Goal: Task Accomplishment & Management: Complete application form

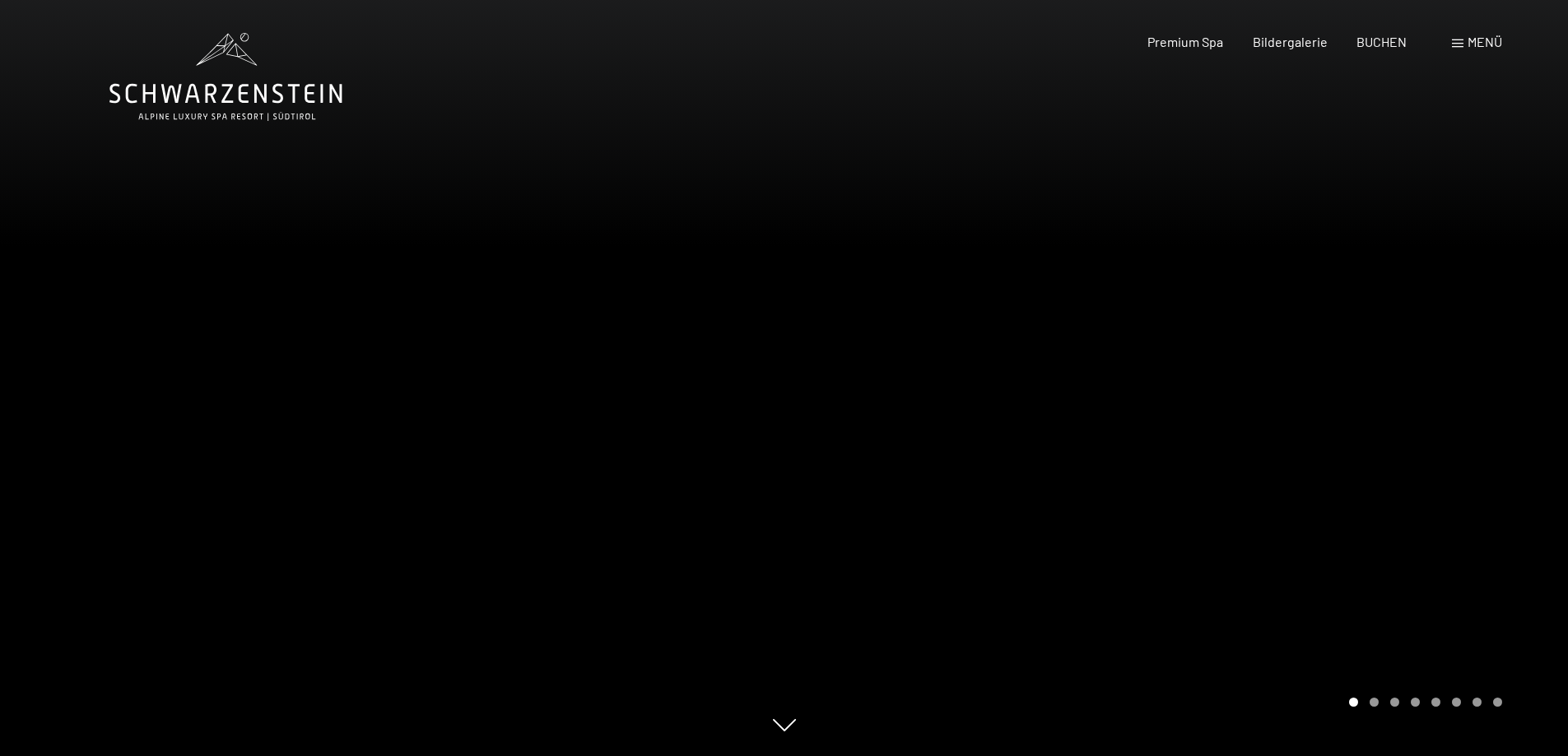
click at [1459, 37] on div "Menü" at bounding box center [1476, 42] width 50 height 18
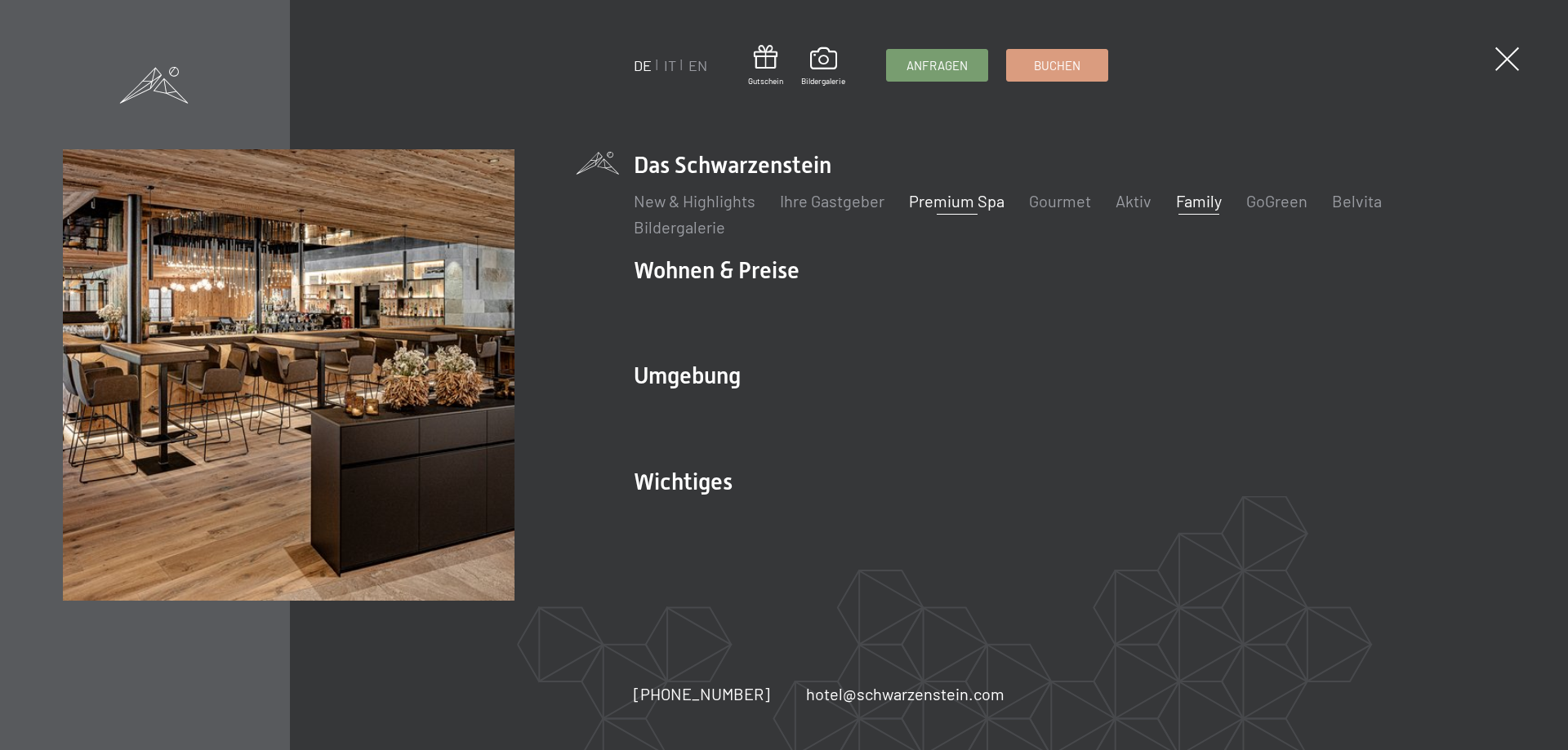
click at [1196, 200] on link "Family" at bounding box center [1199, 201] width 45 height 20
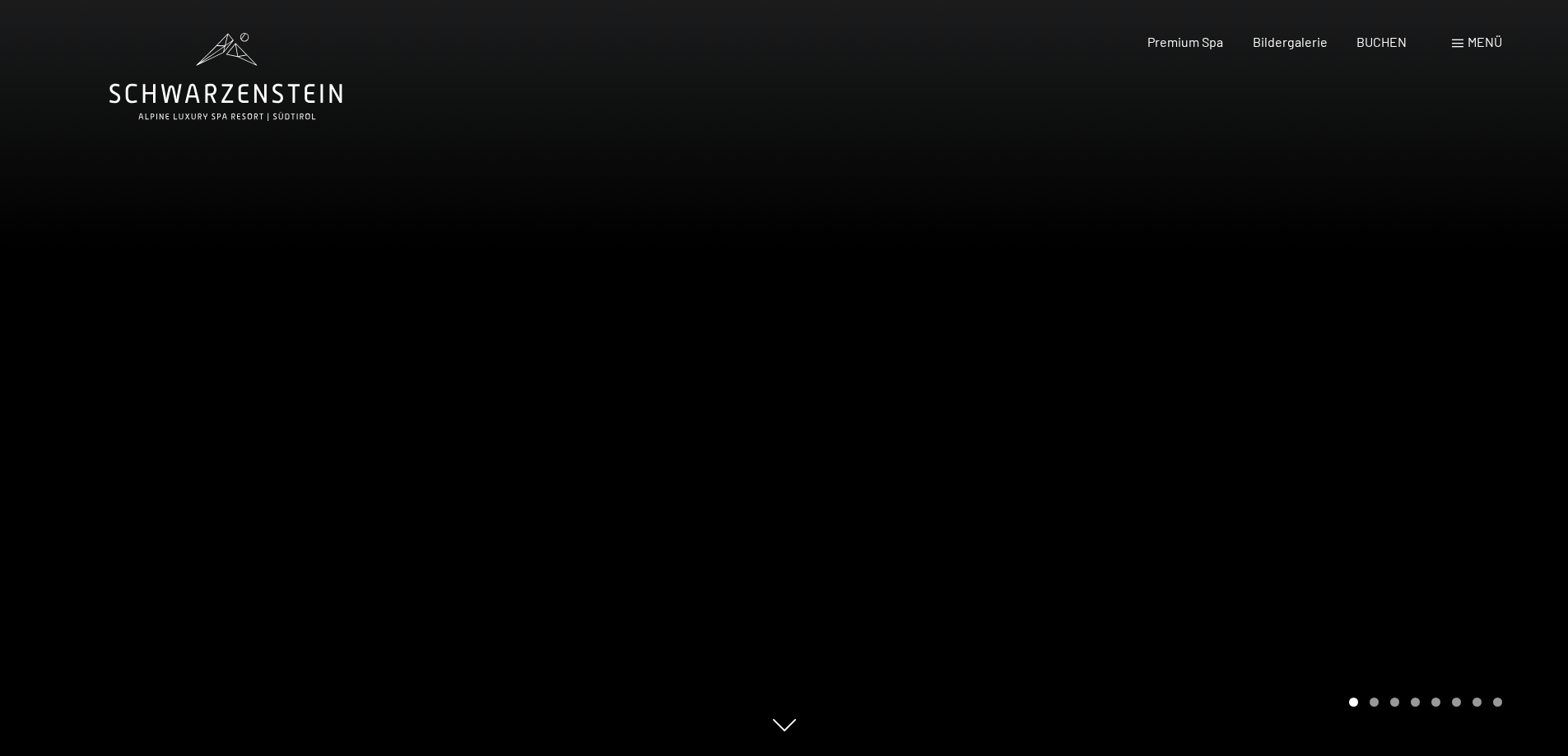
click at [1406, 383] on div at bounding box center [1176, 378] width 784 height 756
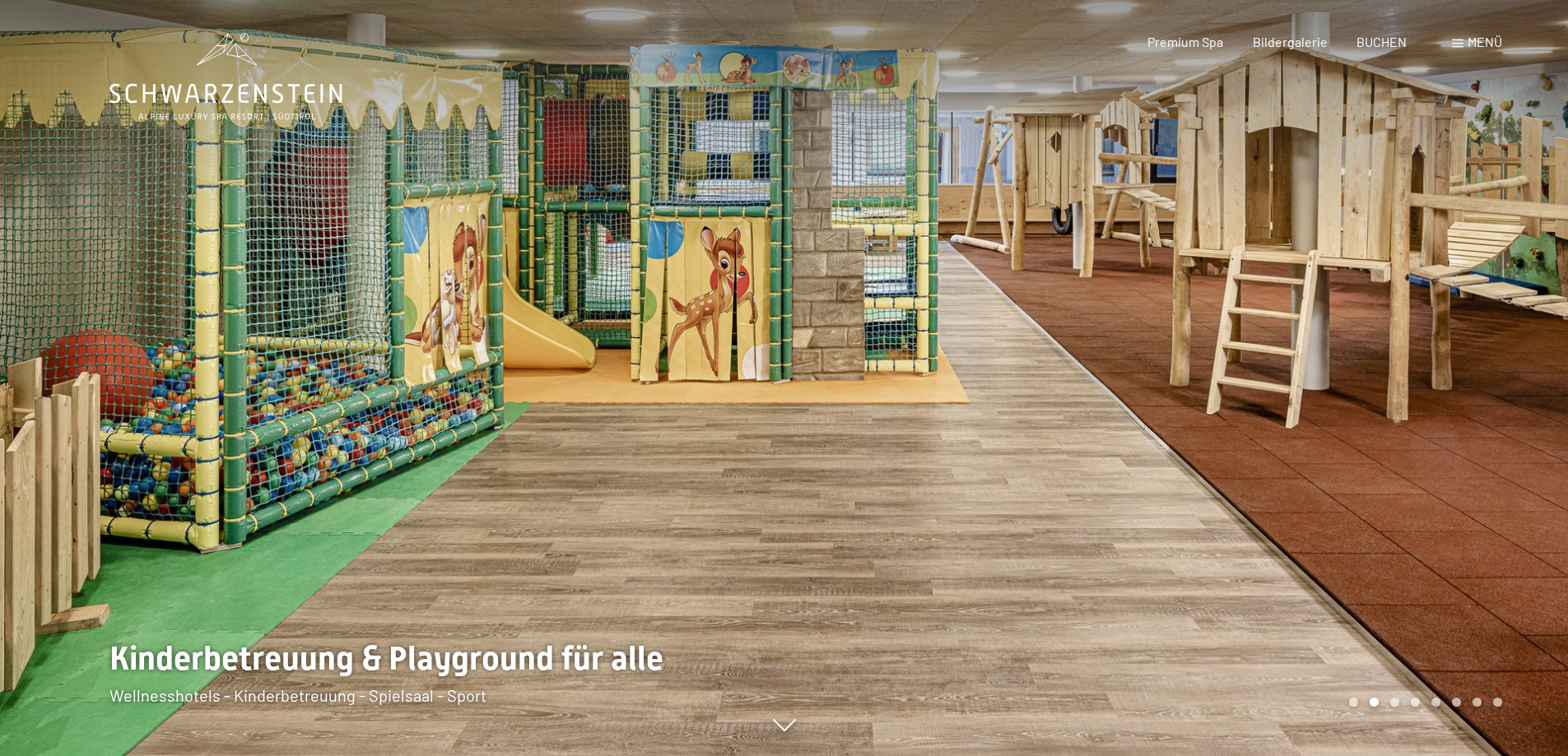
click at [1406, 383] on div at bounding box center [1176, 378] width 784 height 756
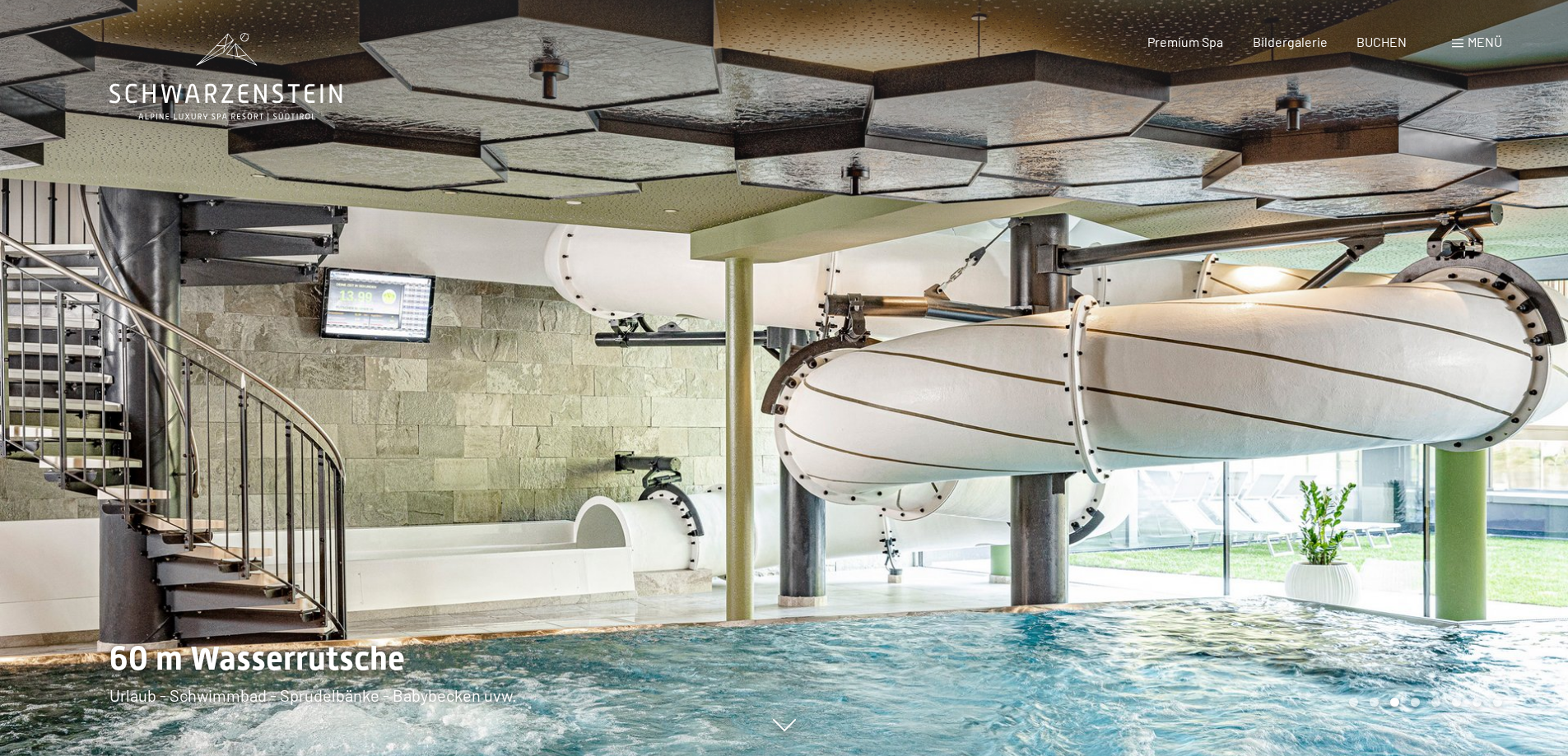
click at [1406, 383] on div at bounding box center [1176, 378] width 784 height 756
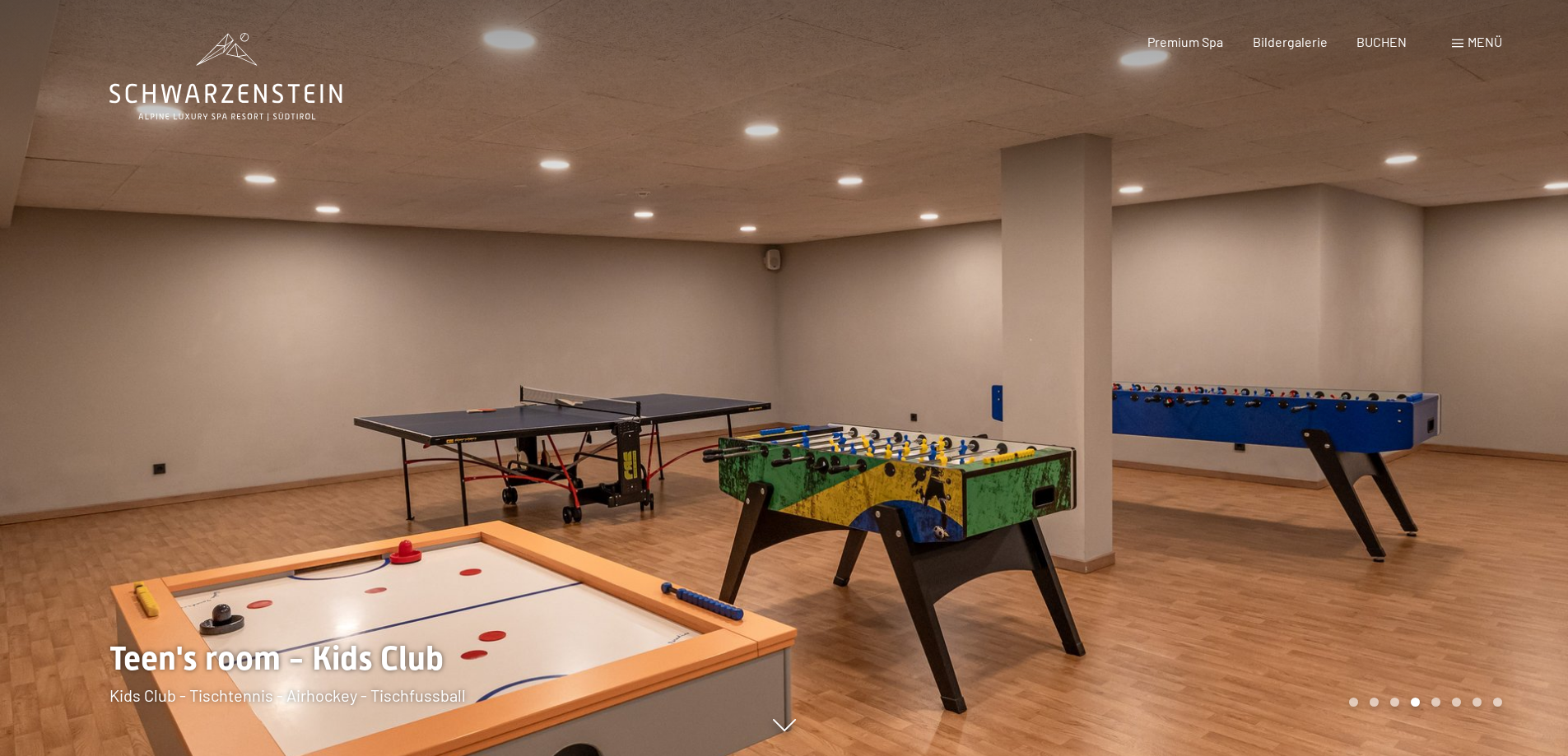
click at [1406, 383] on div at bounding box center [1176, 378] width 784 height 756
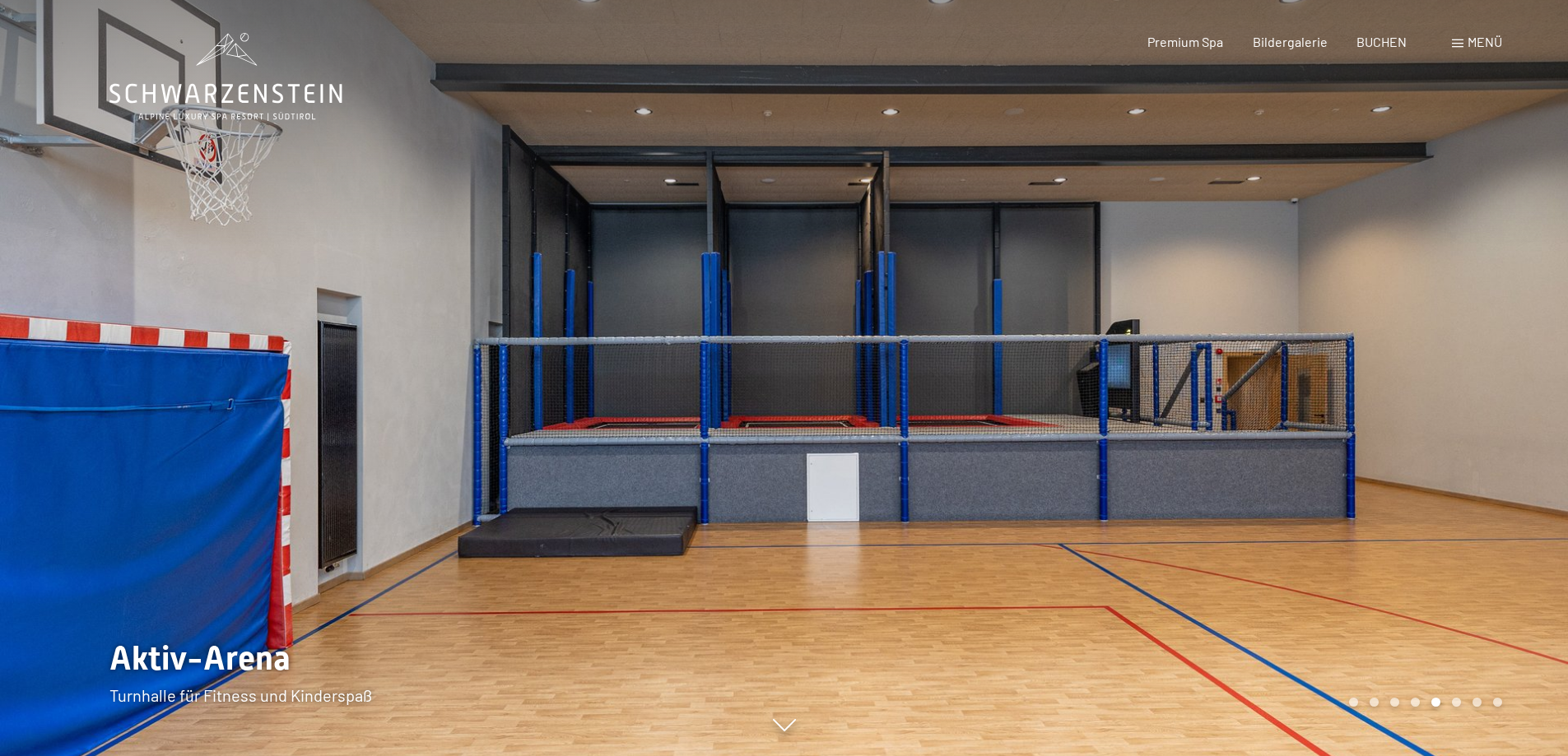
click at [1407, 383] on div at bounding box center [1176, 378] width 784 height 756
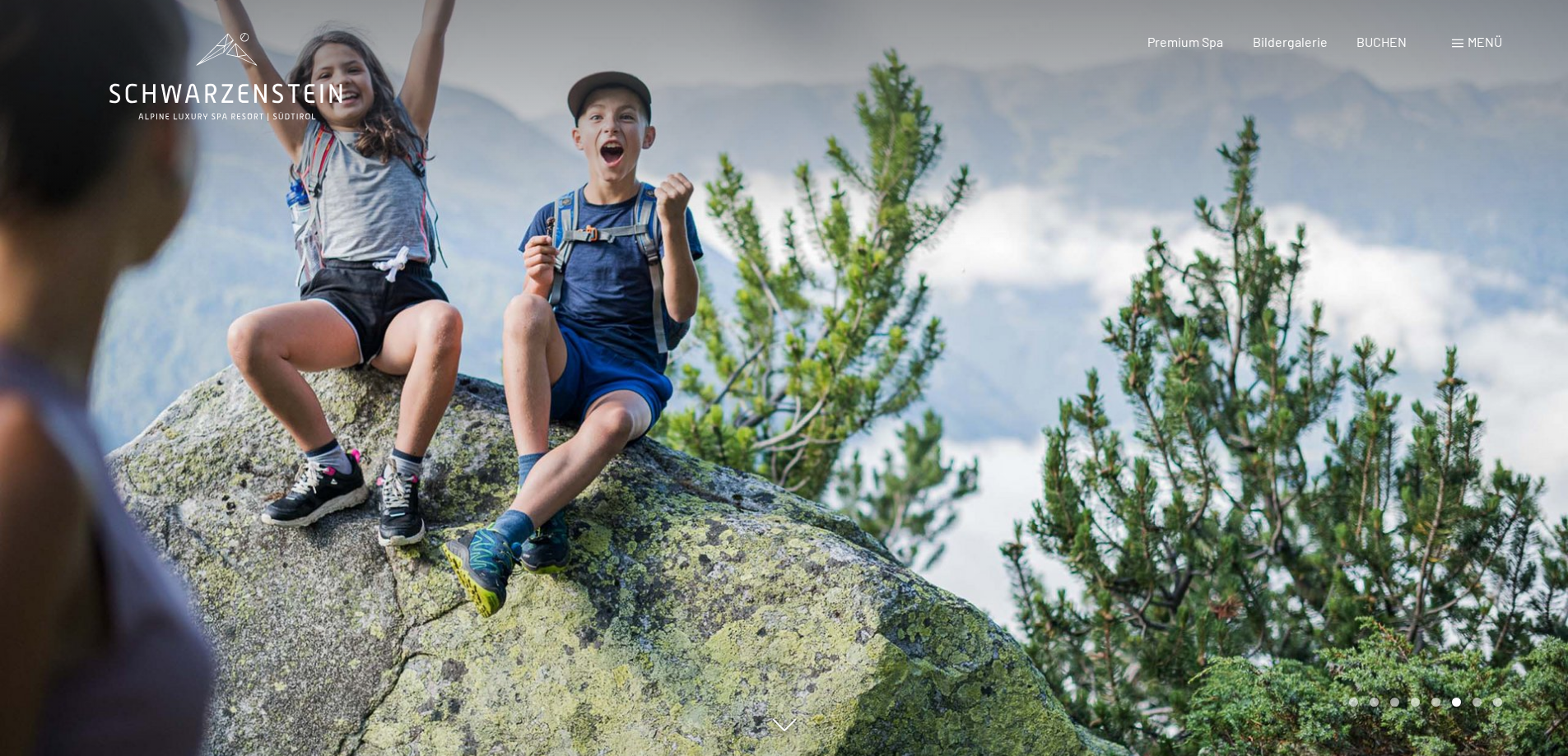
click at [1407, 383] on div at bounding box center [1176, 378] width 784 height 756
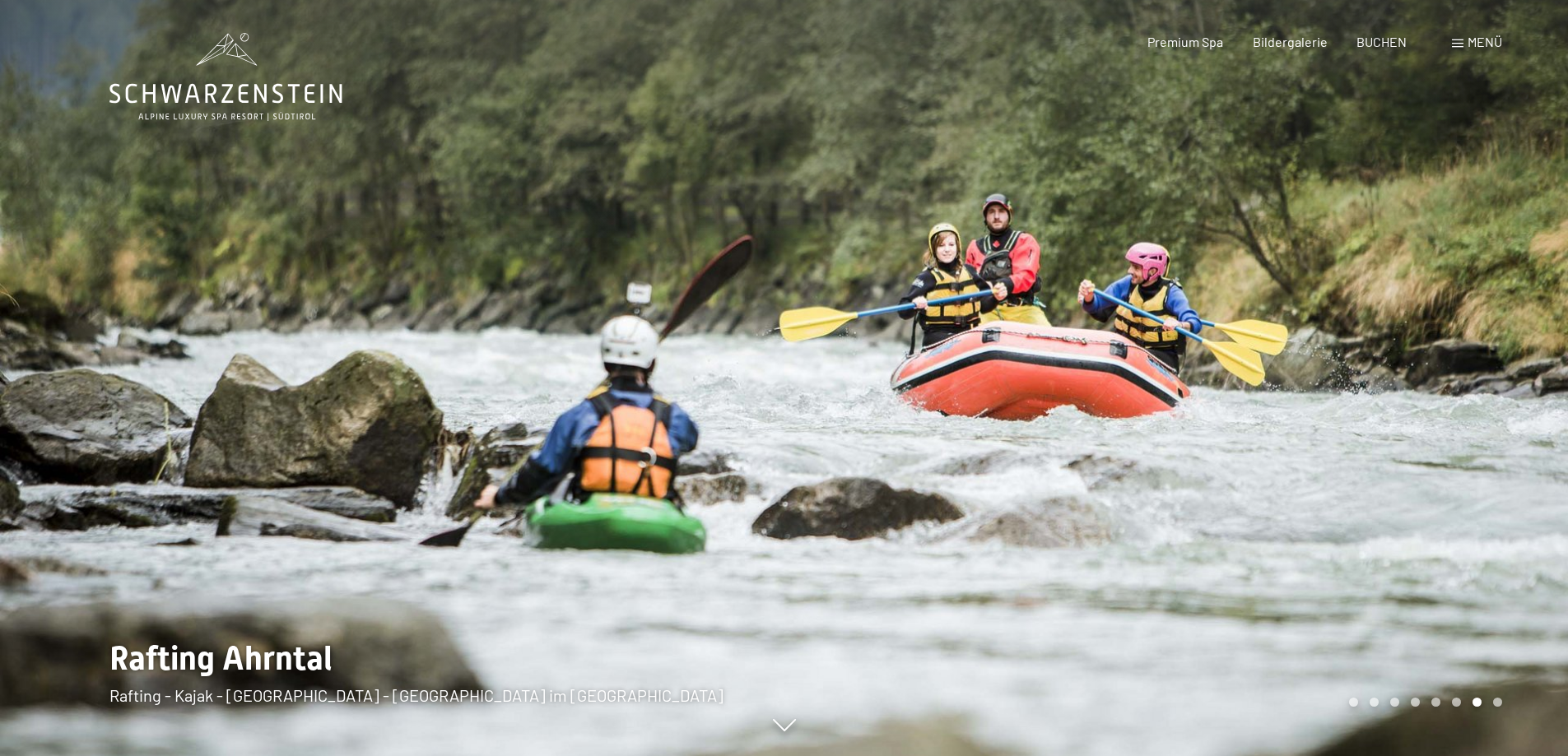
click at [1407, 383] on div at bounding box center [1176, 378] width 784 height 756
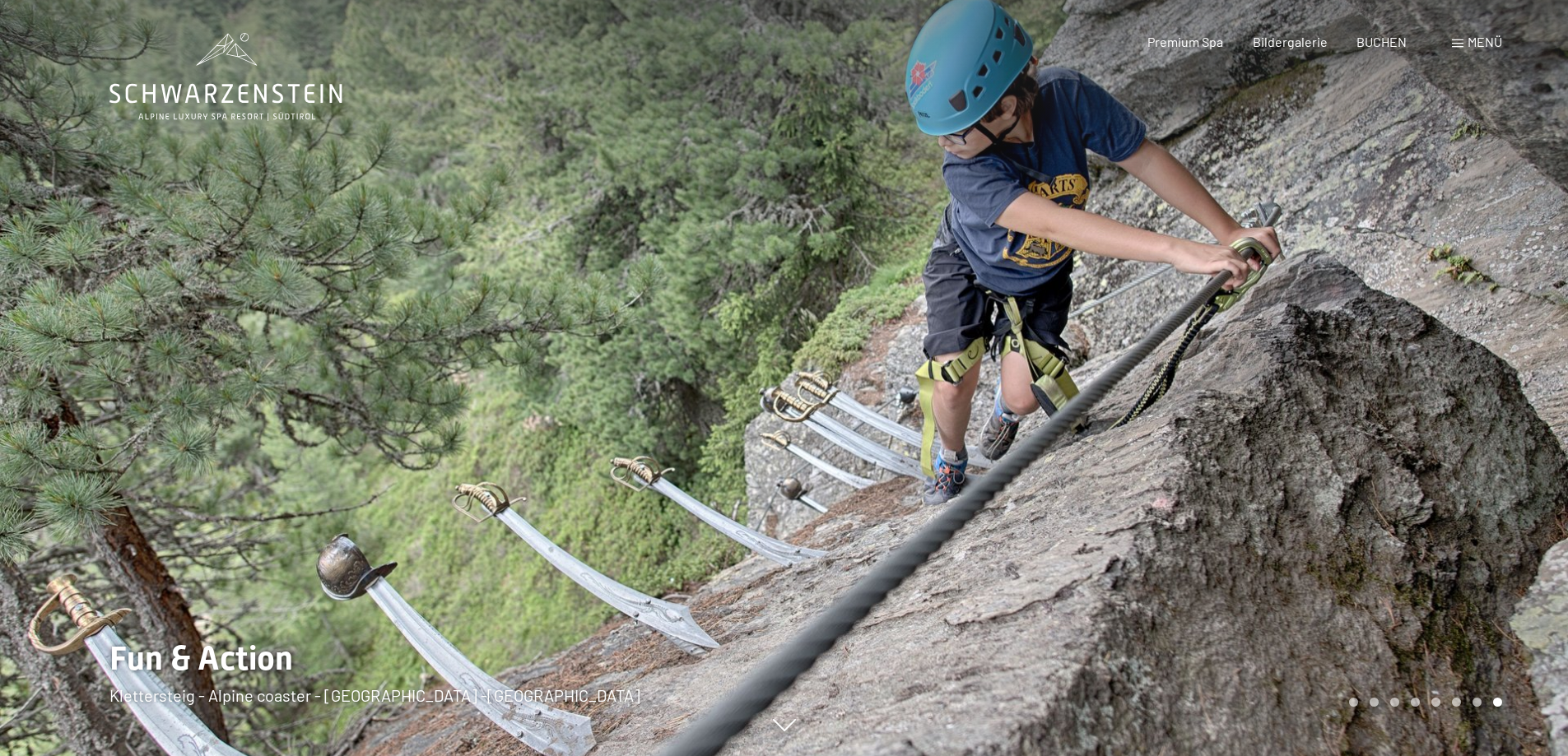
click at [1407, 383] on div at bounding box center [1176, 378] width 784 height 756
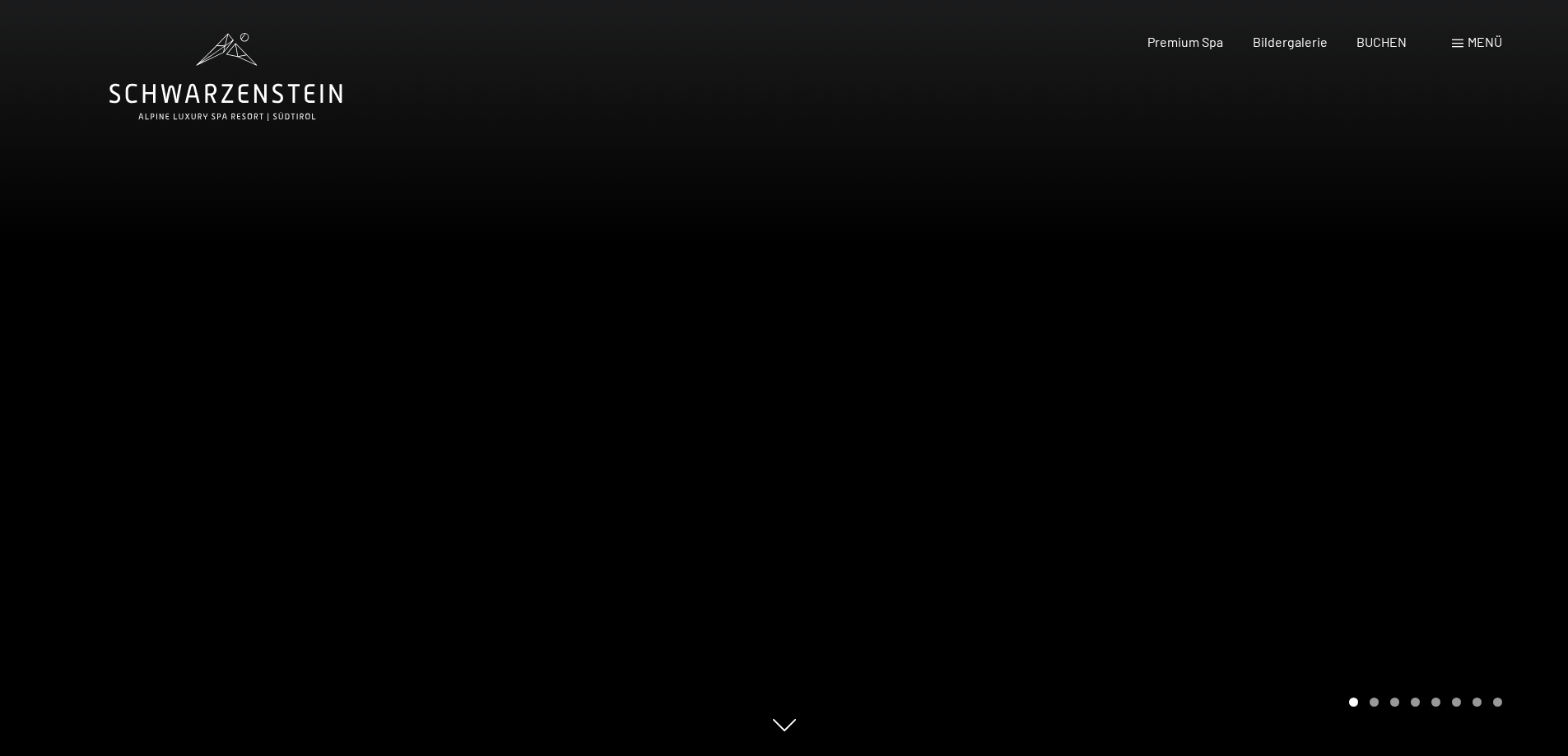
click at [1407, 383] on div at bounding box center [1176, 378] width 784 height 756
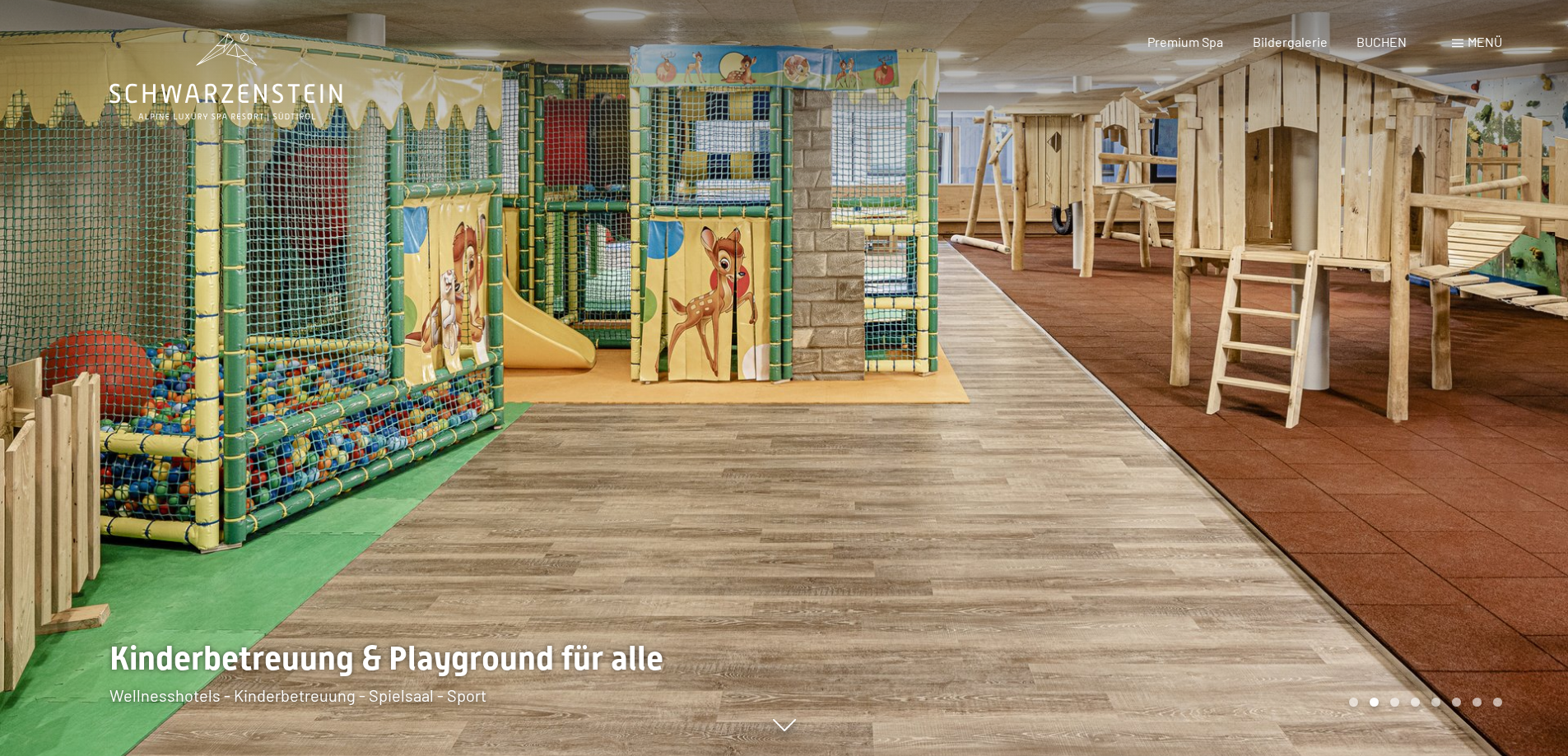
click at [1474, 46] on span "Menü" at bounding box center [1485, 41] width 35 height 16
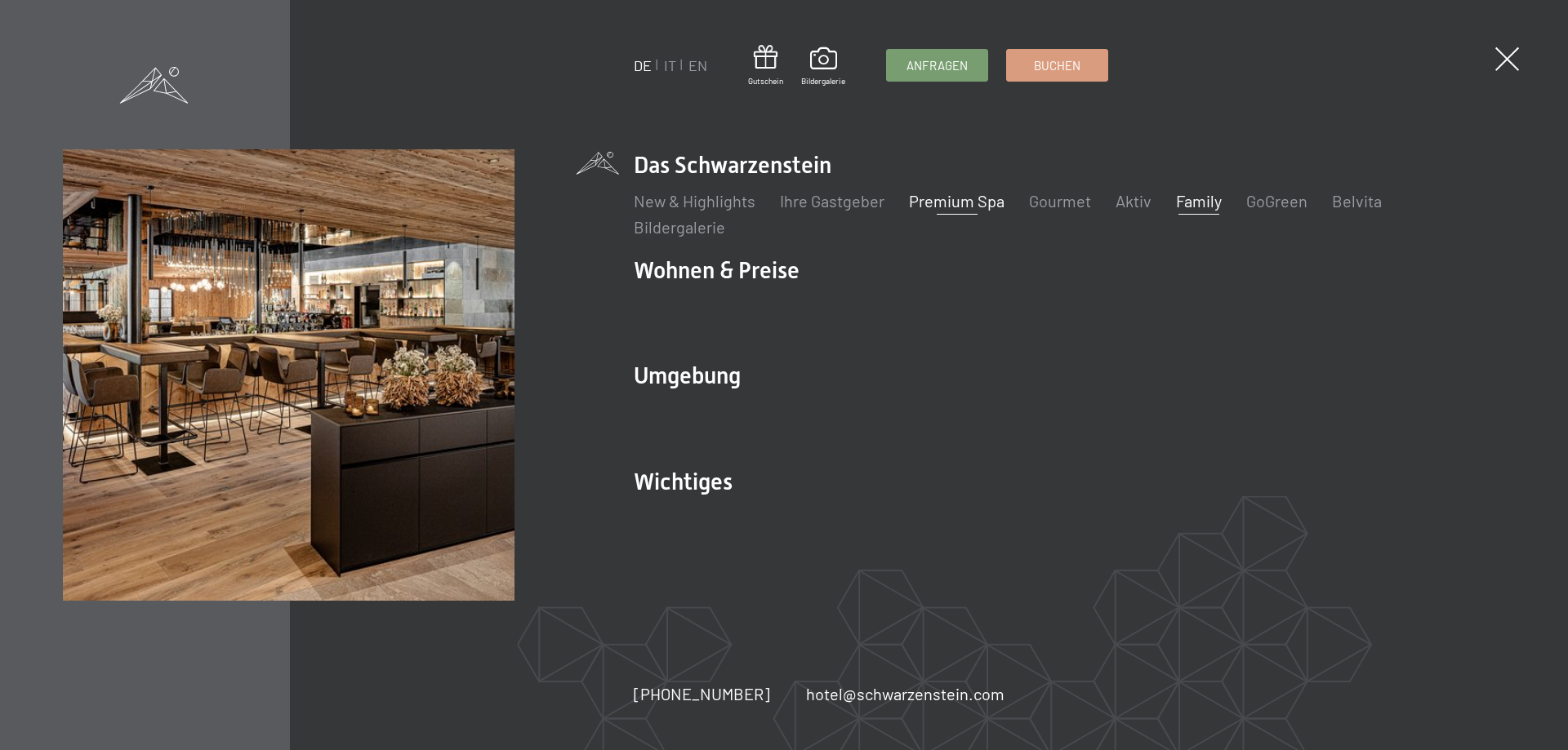
click at [968, 202] on link "Premium Spa" at bounding box center [957, 201] width 95 height 20
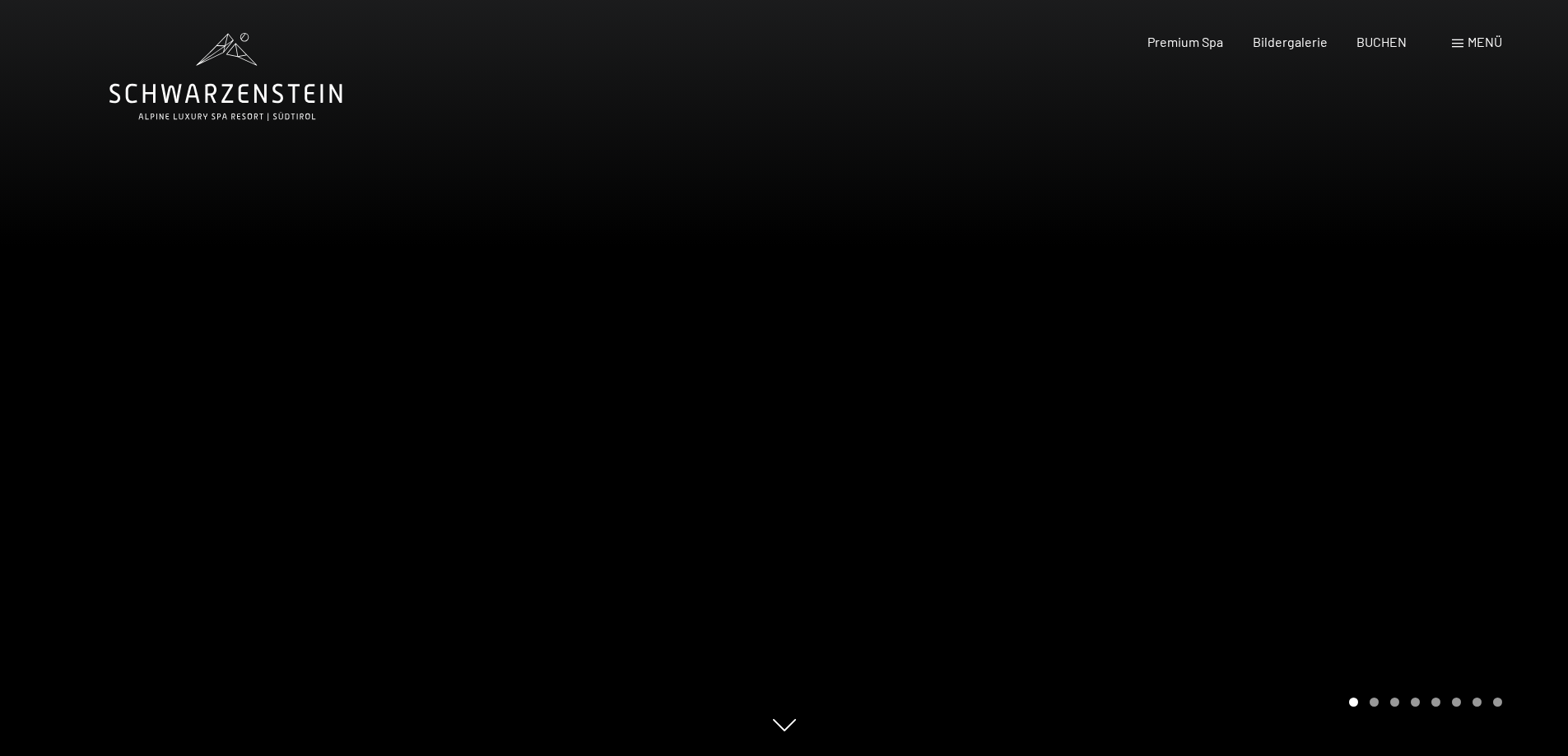
click at [1417, 367] on div at bounding box center [1176, 378] width 784 height 756
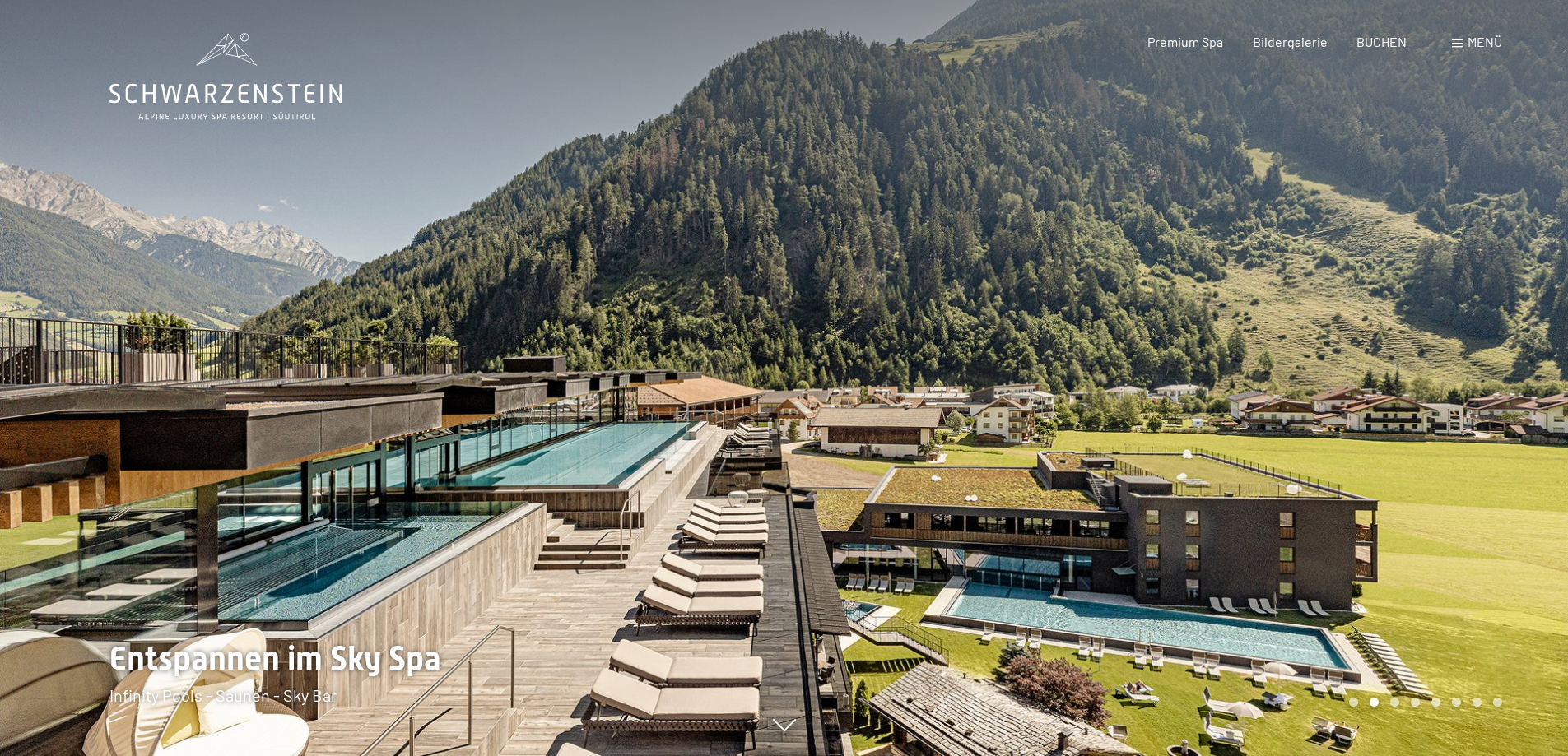
click at [1426, 368] on div at bounding box center [1176, 378] width 784 height 756
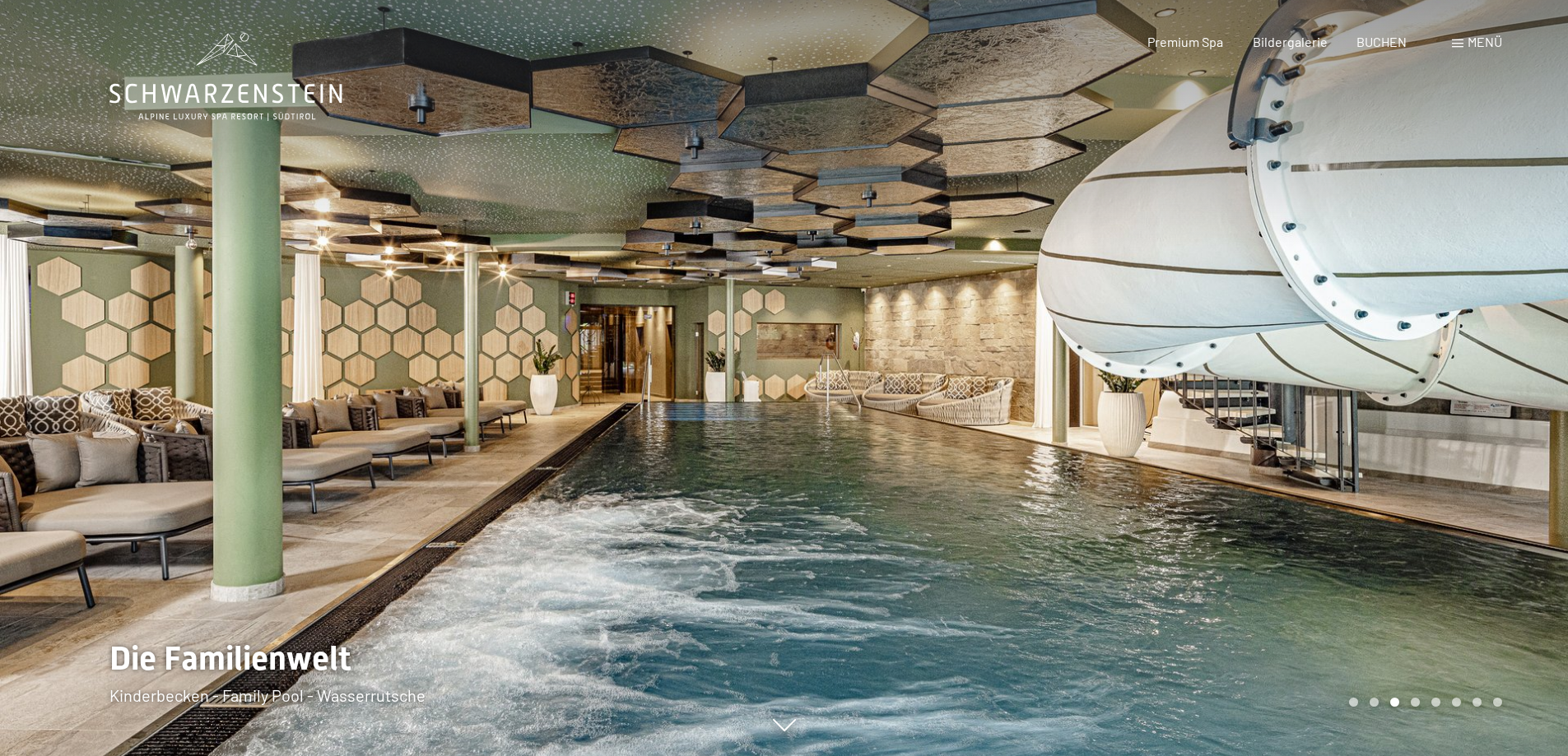
click at [1426, 368] on div at bounding box center [1176, 378] width 784 height 756
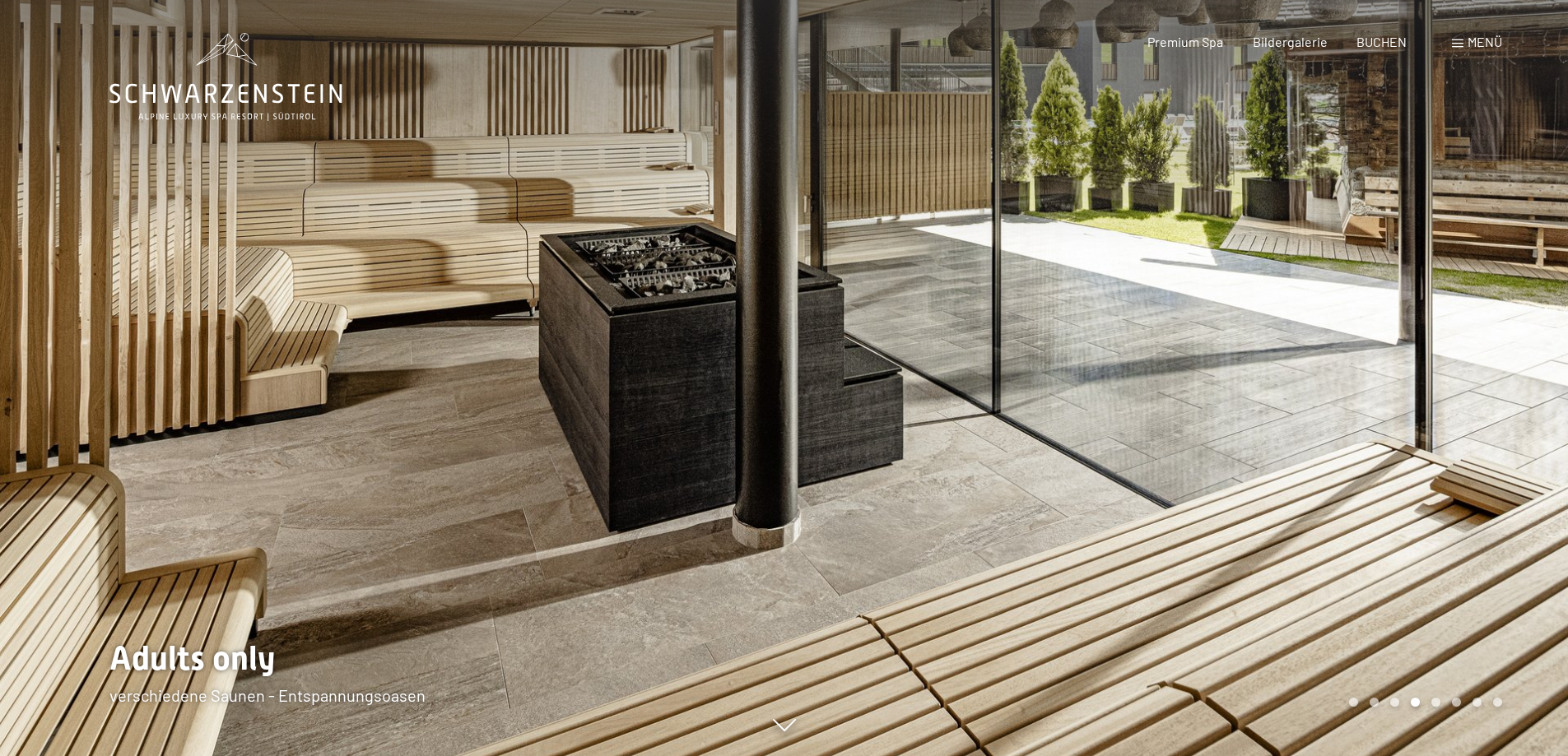
click at [1426, 368] on div at bounding box center [1176, 378] width 784 height 756
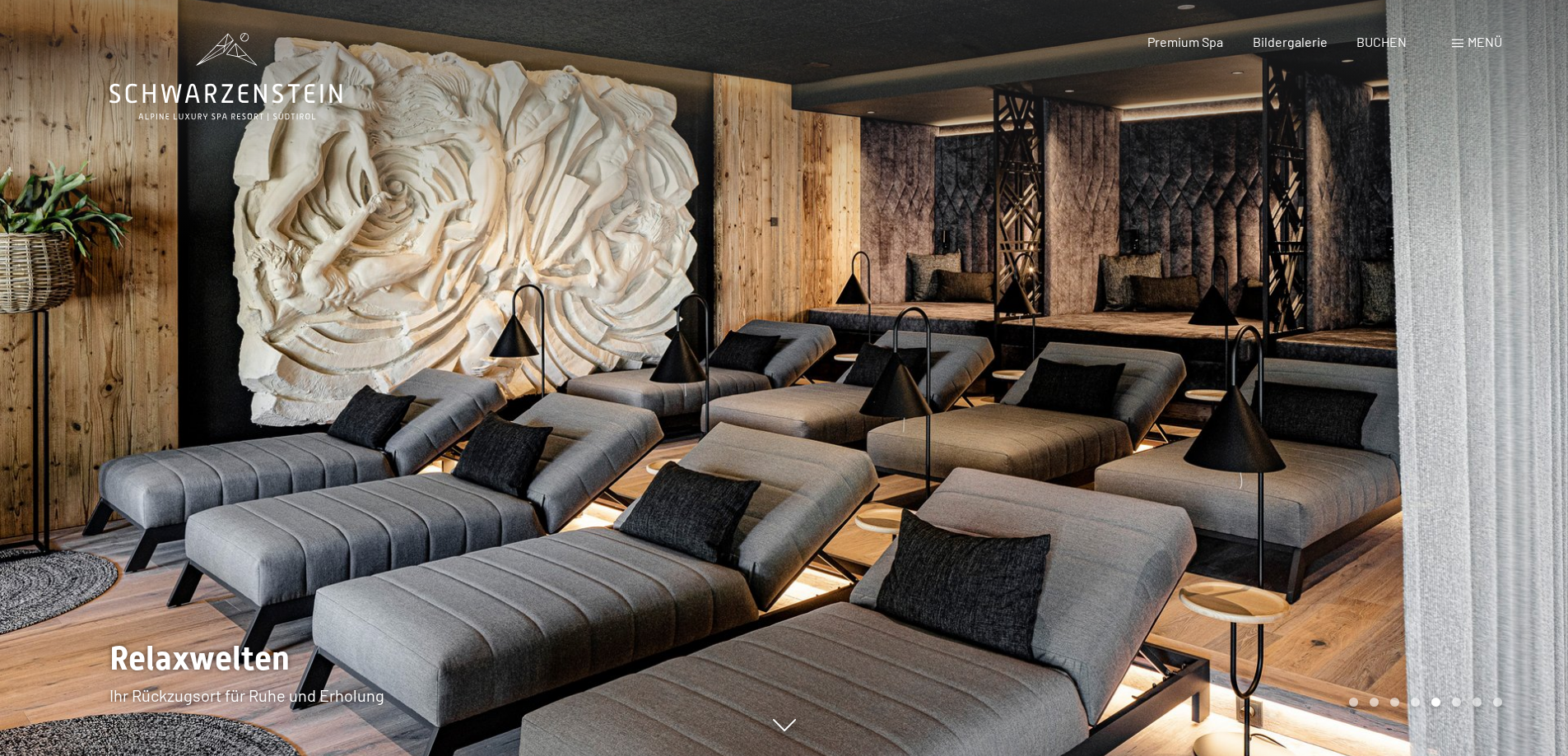
click at [1426, 368] on div at bounding box center [1176, 378] width 784 height 756
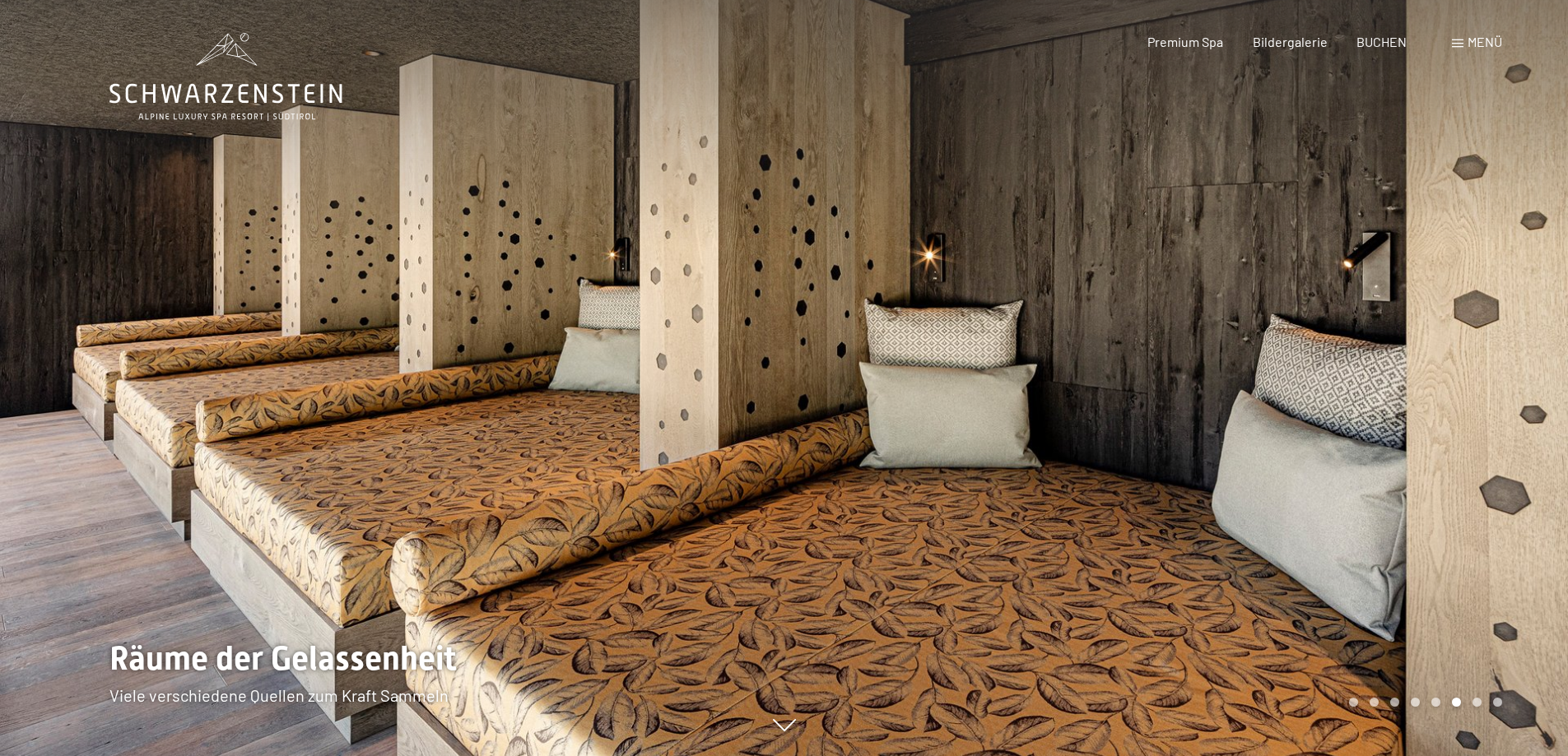
click at [1426, 368] on div at bounding box center [1176, 378] width 784 height 756
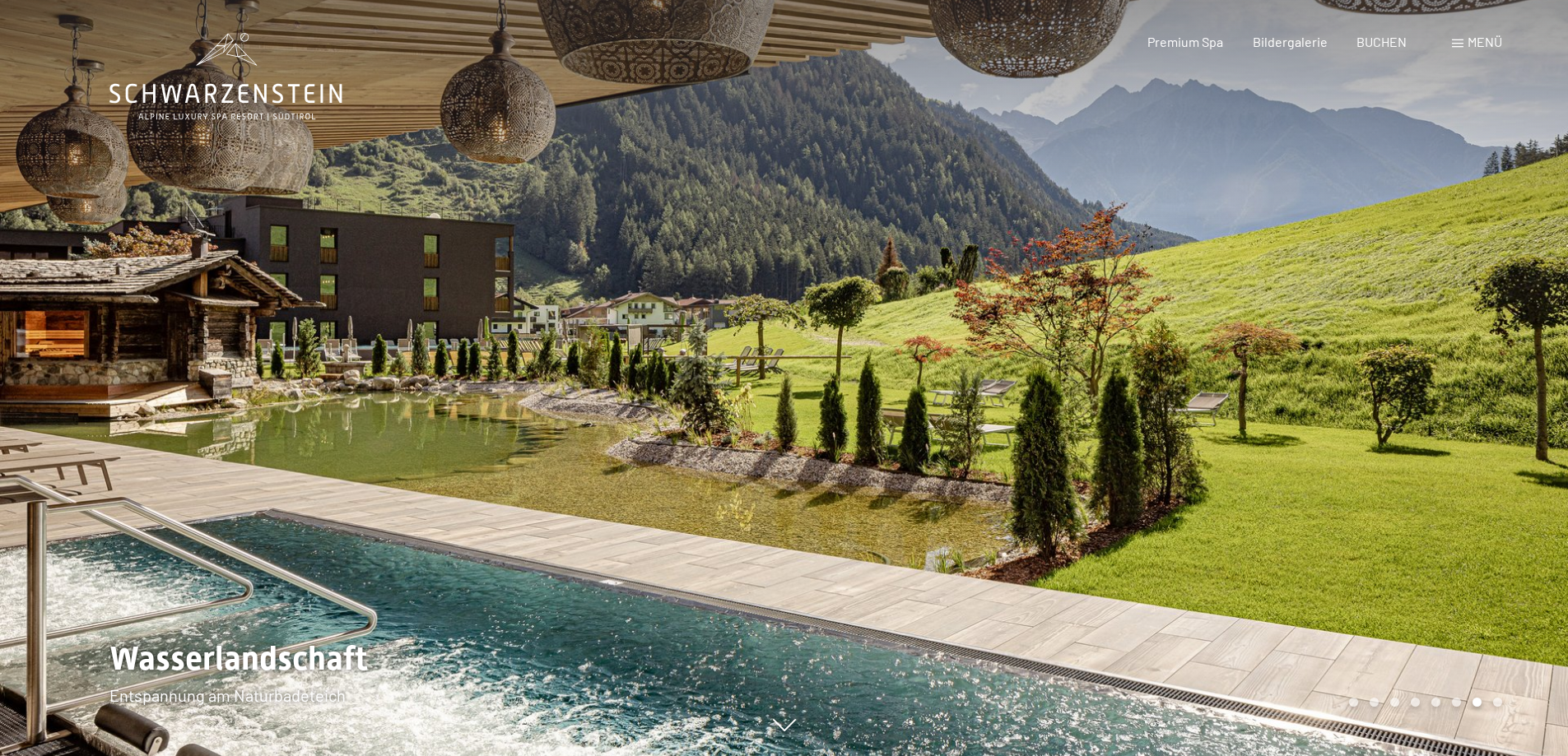
click at [1426, 368] on div at bounding box center [1176, 378] width 784 height 756
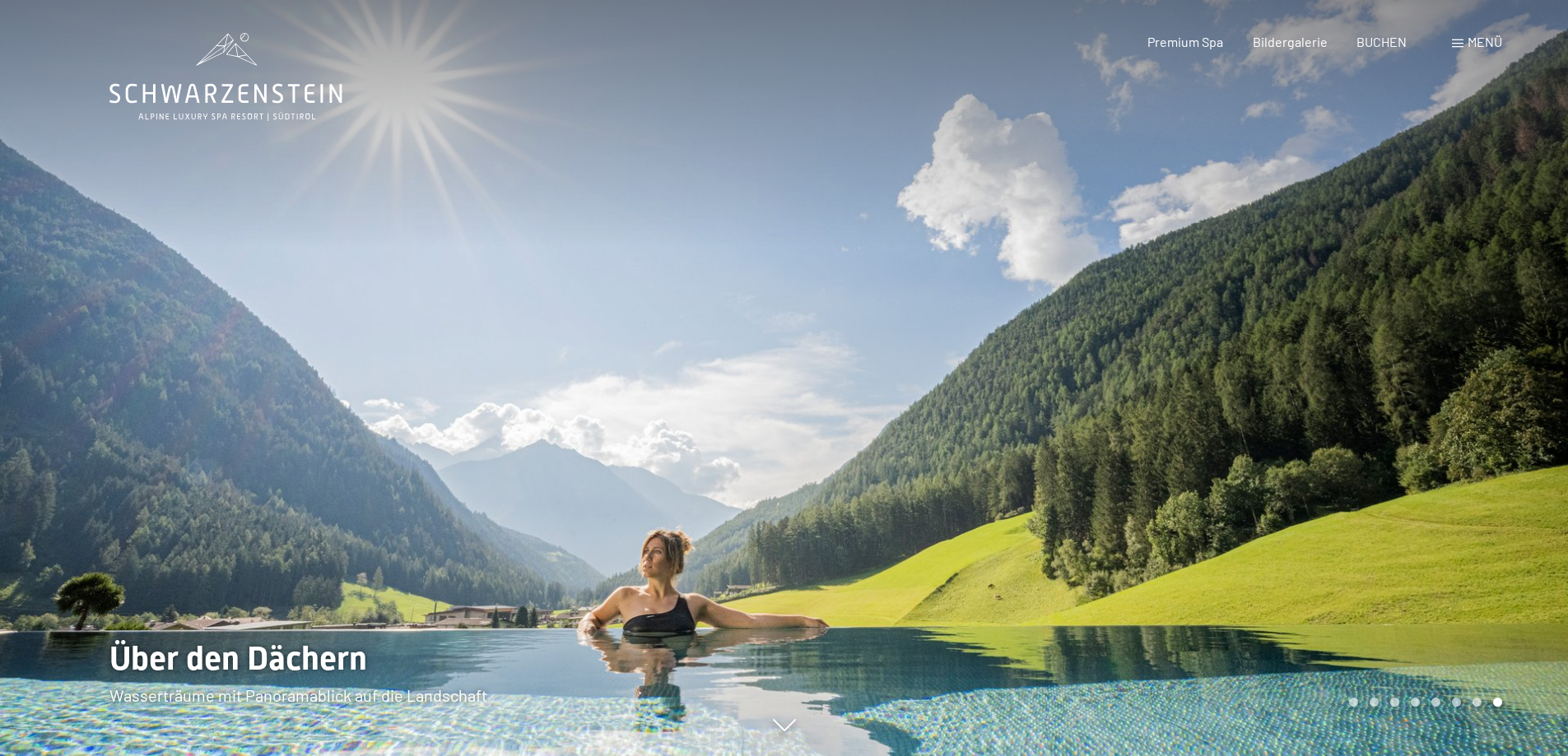
click at [1426, 368] on div at bounding box center [1176, 378] width 784 height 756
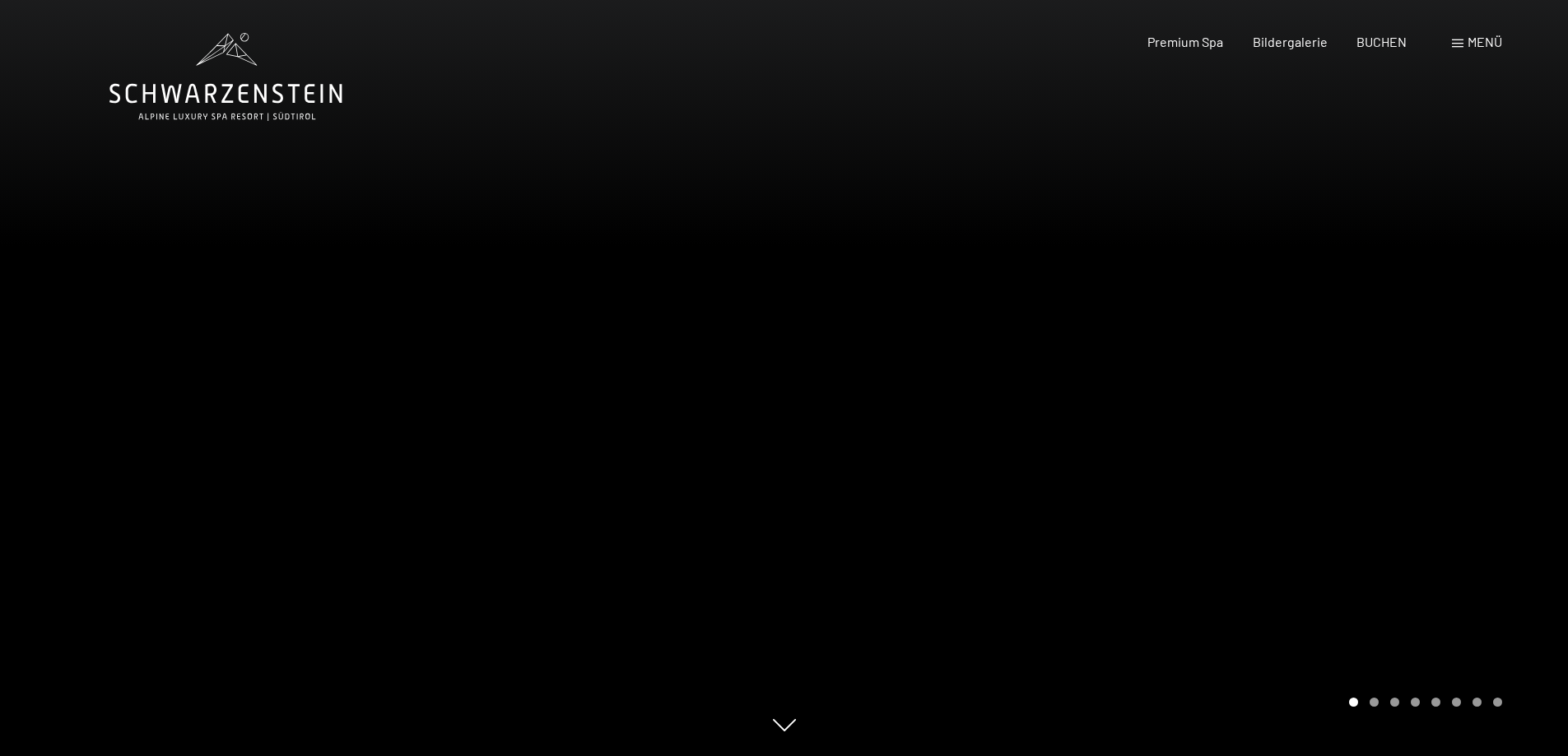
click at [1426, 368] on div at bounding box center [1176, 378] width 784 height 756
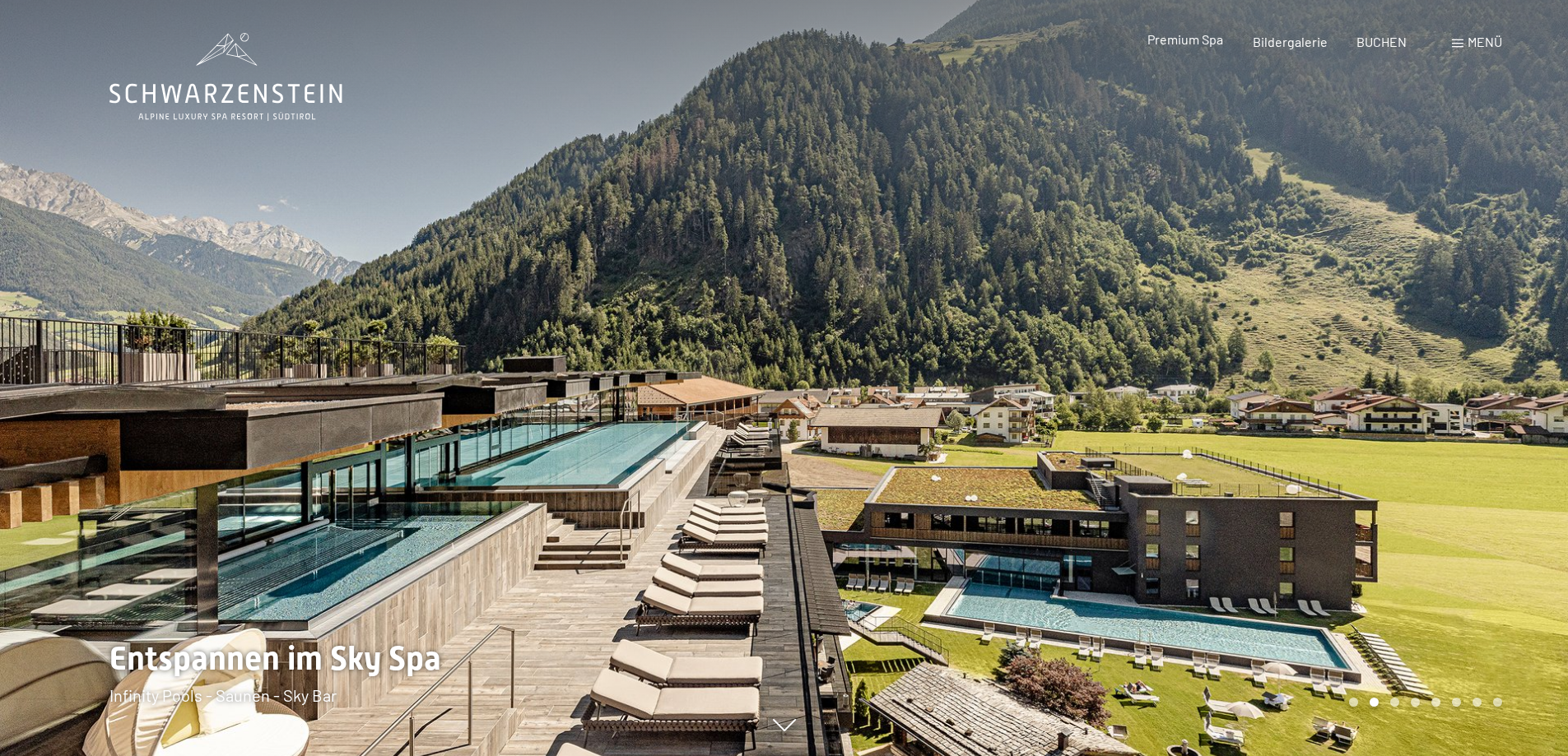
click at [1194, 42] on span "Premium Spa" at bounding box center [1184, 38] width 76 height 16
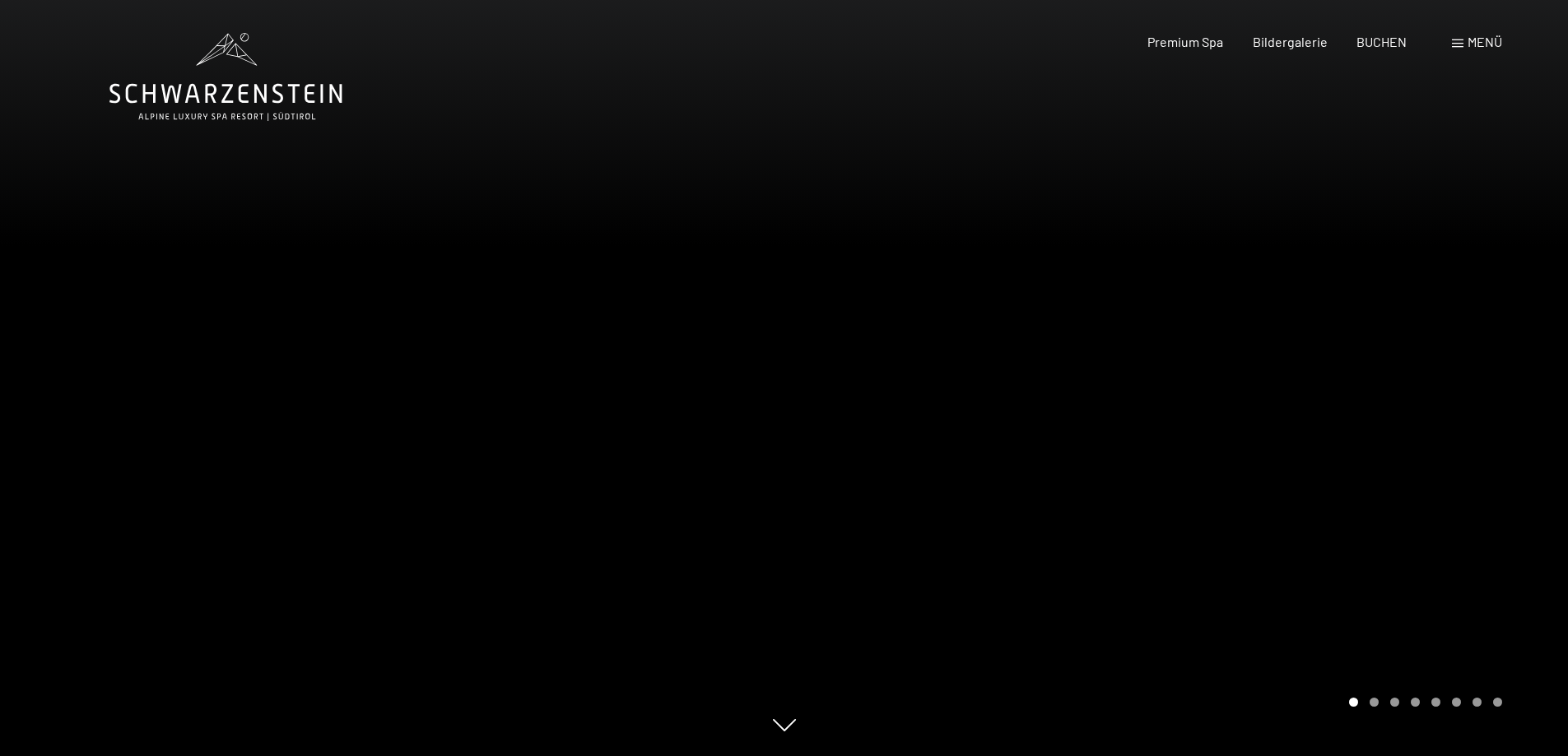
click at [1468, 48] on span "Menü" at bounding box center [1485, 41] width 35 height 16
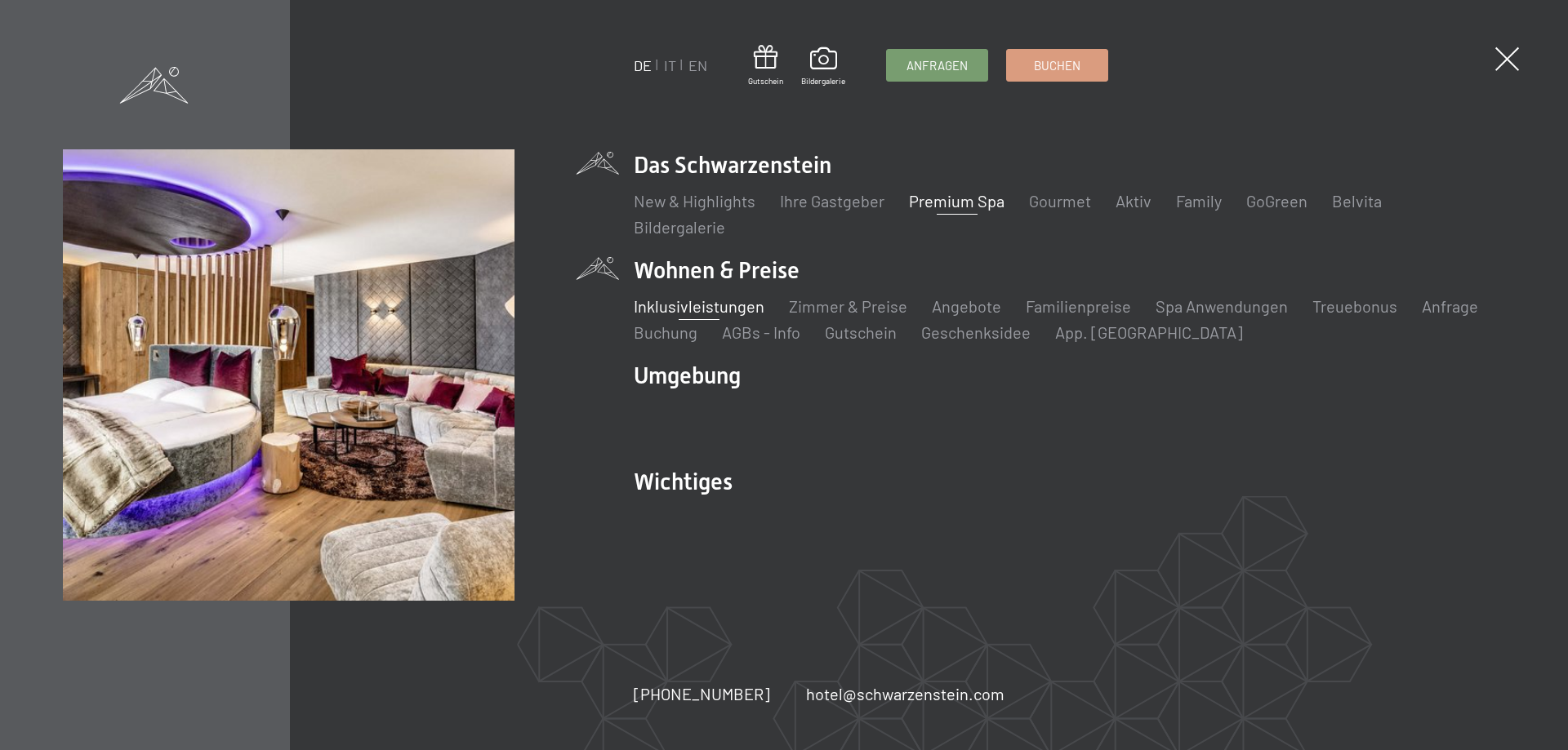
click at [730, 303] on link "Inklusivleistungen" at bounding box center [700, 306] width 131 height 20
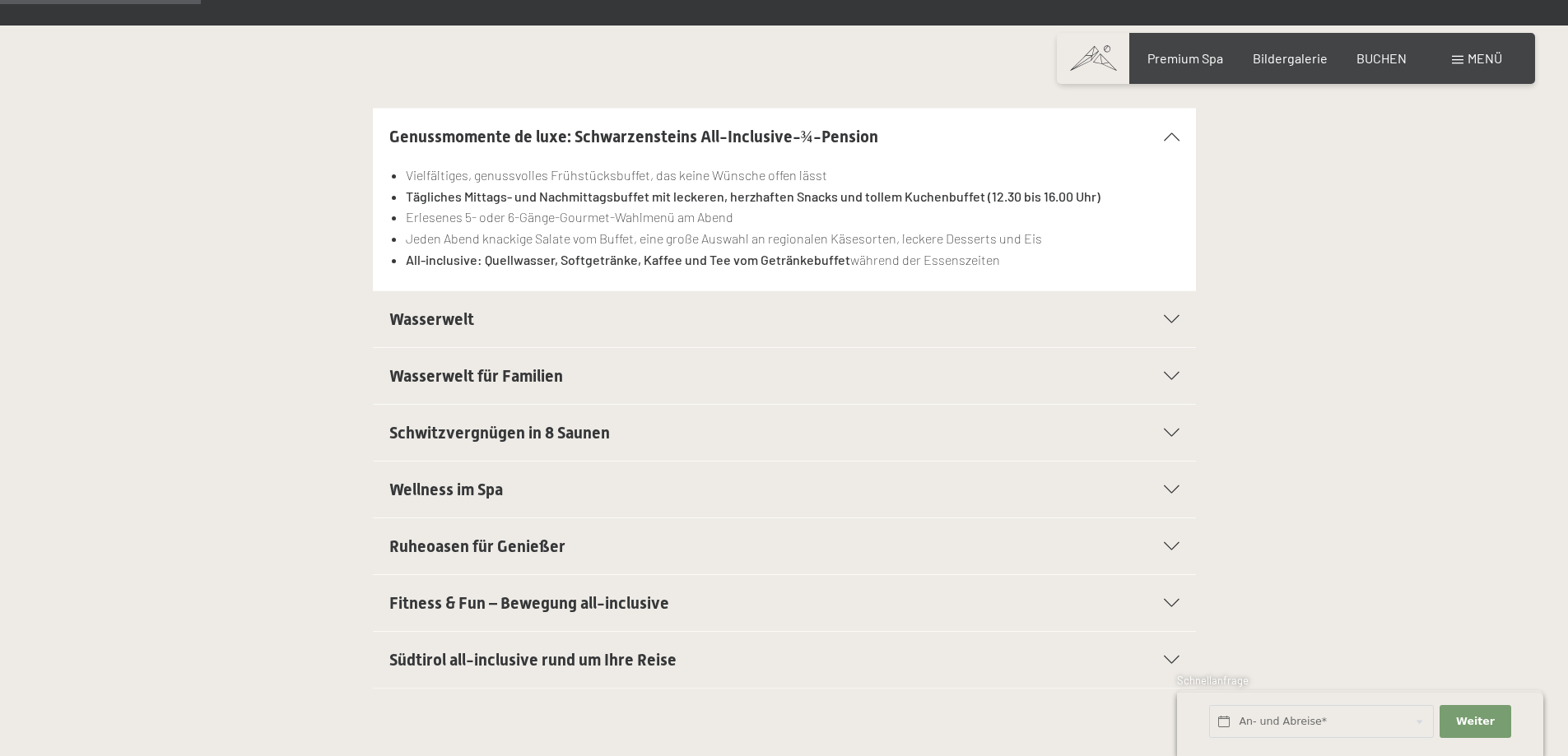
scroll to position [412, 0]
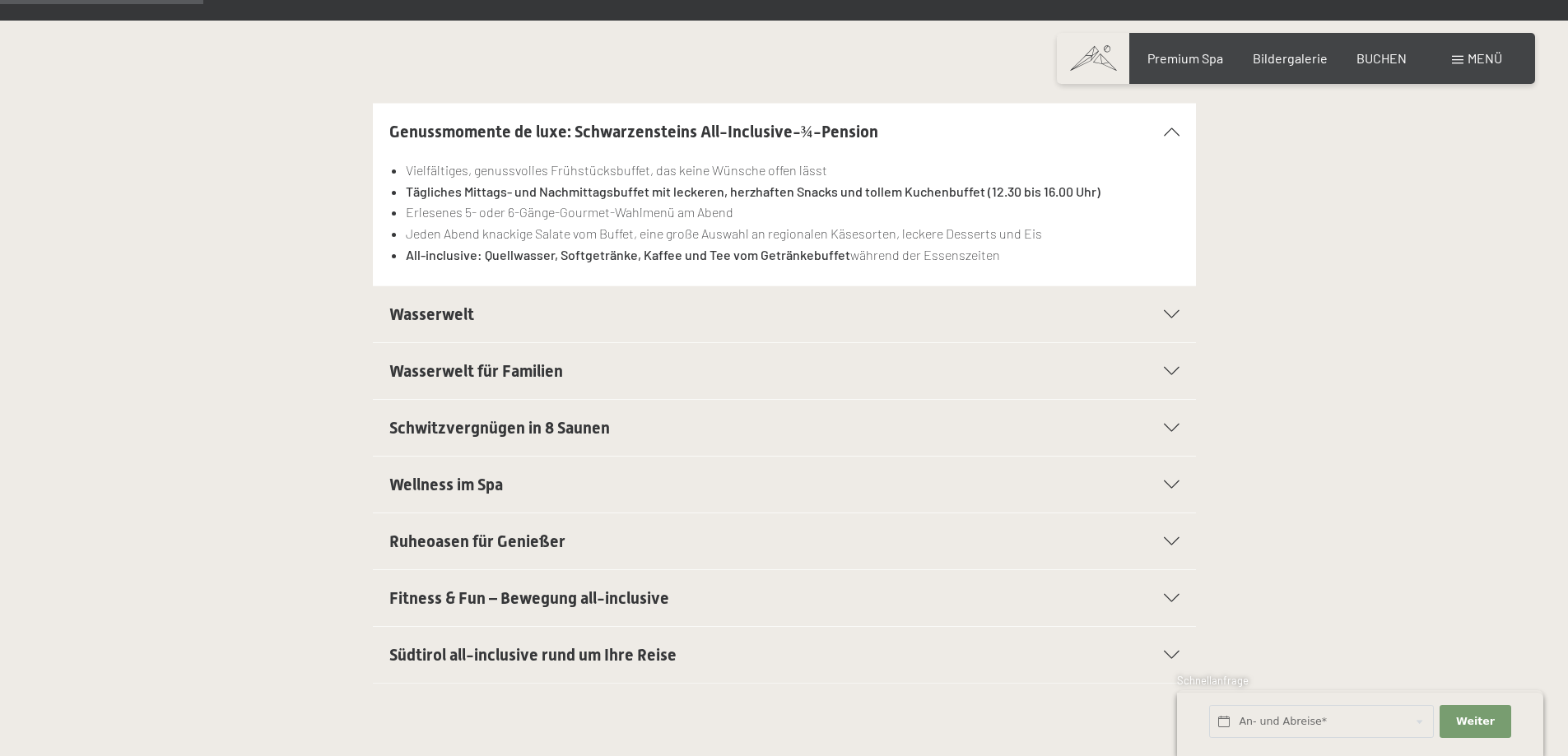
click at [1167, 312] on icon at bounding box center [1171, 314] width 16 height 8
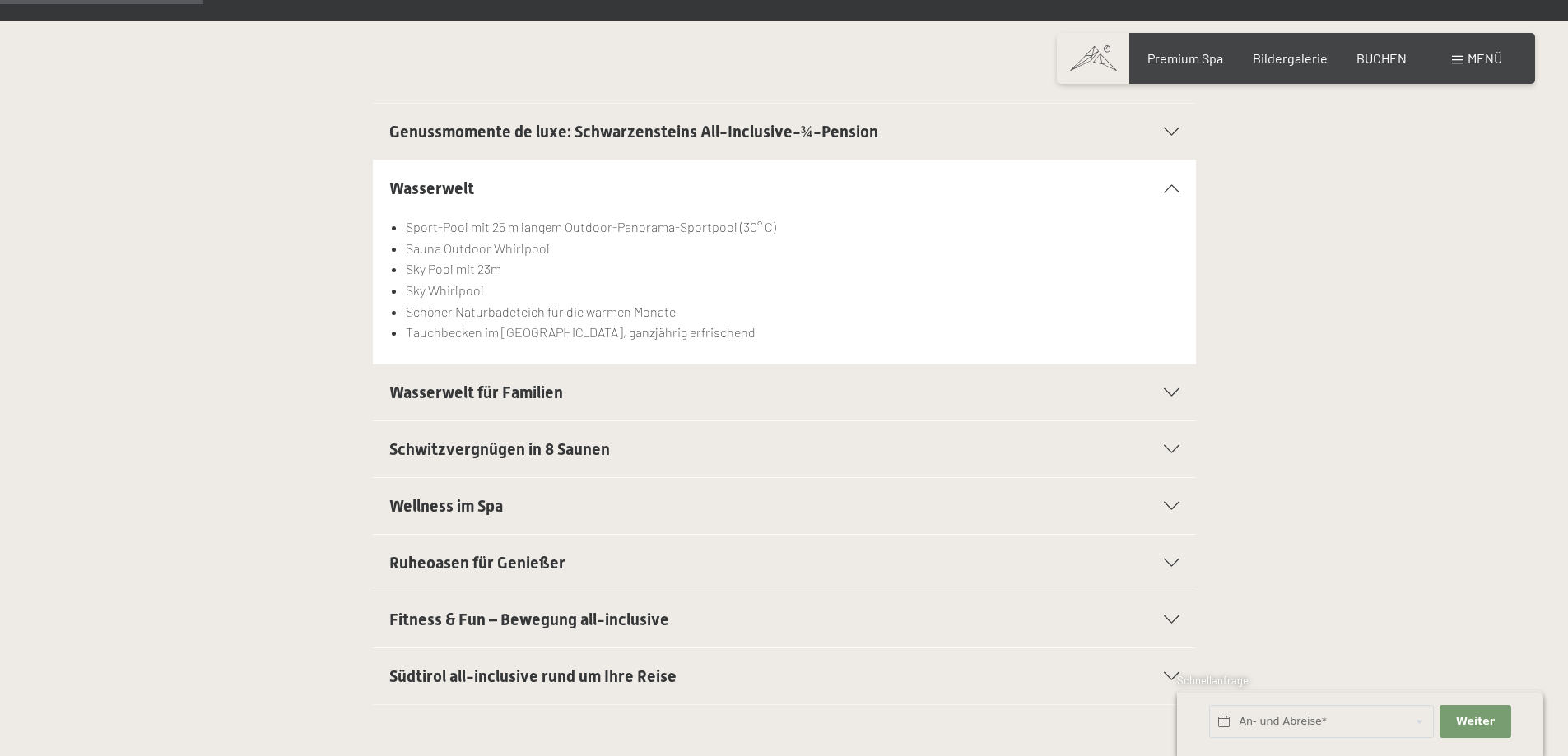
click at [1169, 388] on icon at bounding box center [1171, 392] width 16 height 8
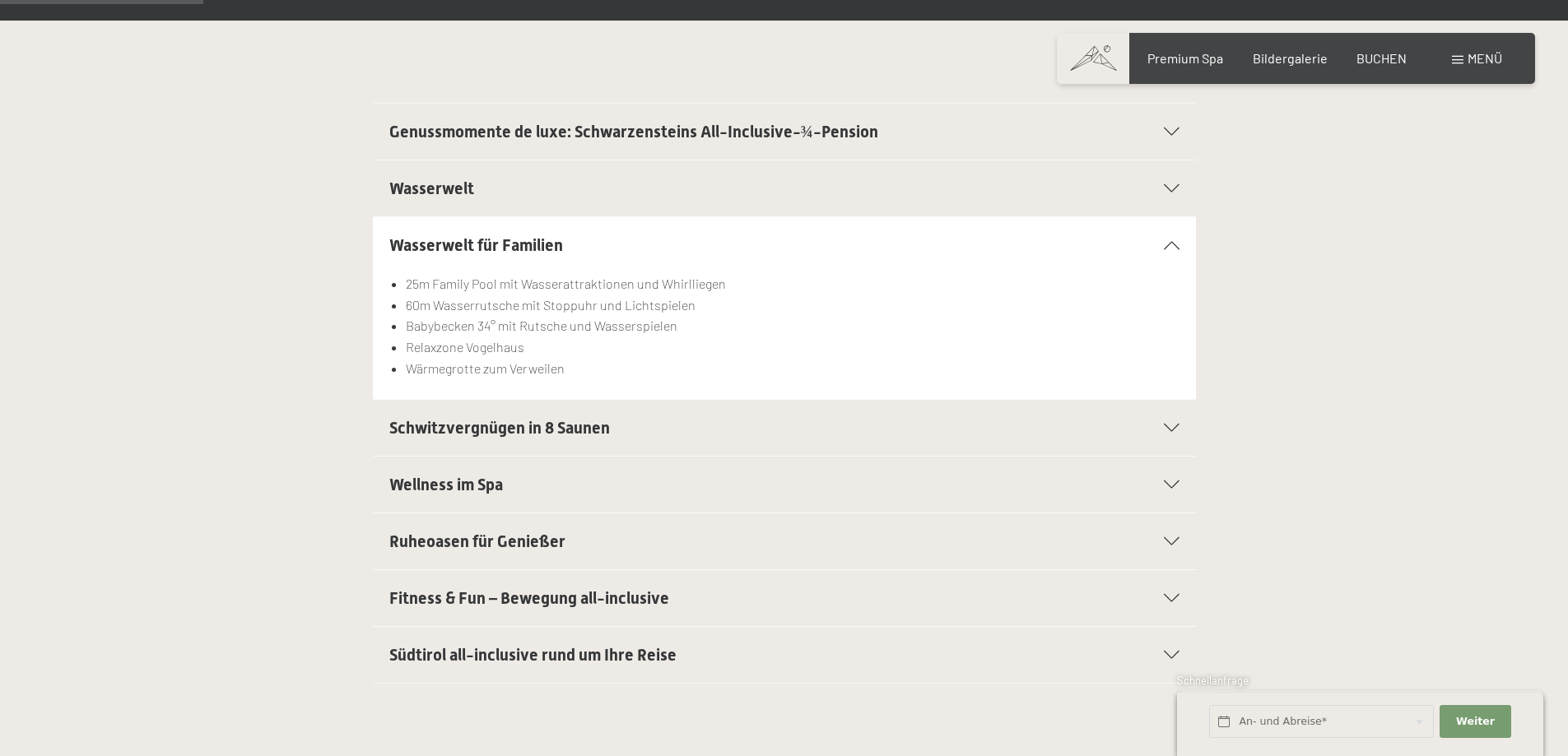
click at [1169, 425] on icon at bounding box center [1171, 427] width 16 height 8
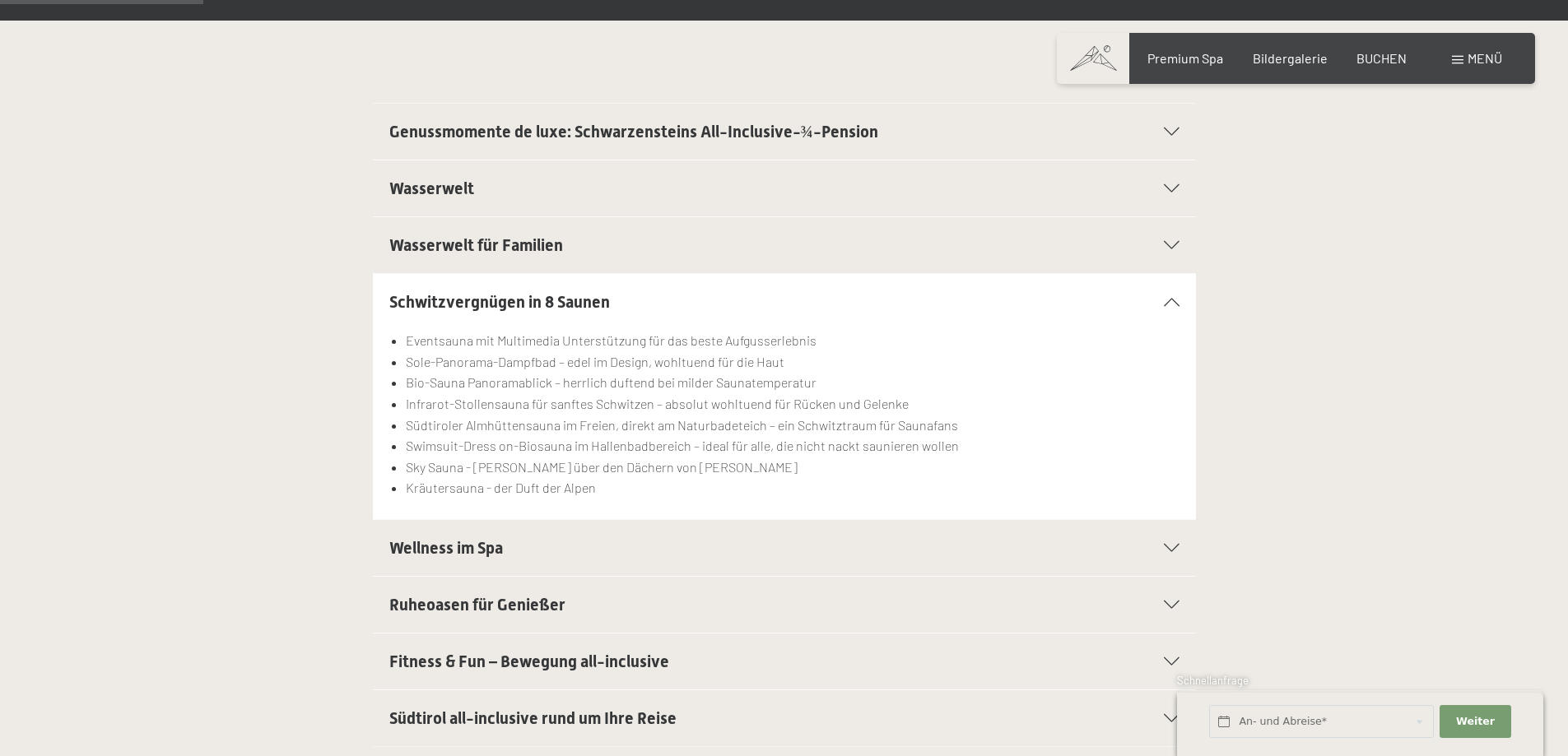
click at [1154, 545] on div at bounding box center [1162, 547] width 37 height 8
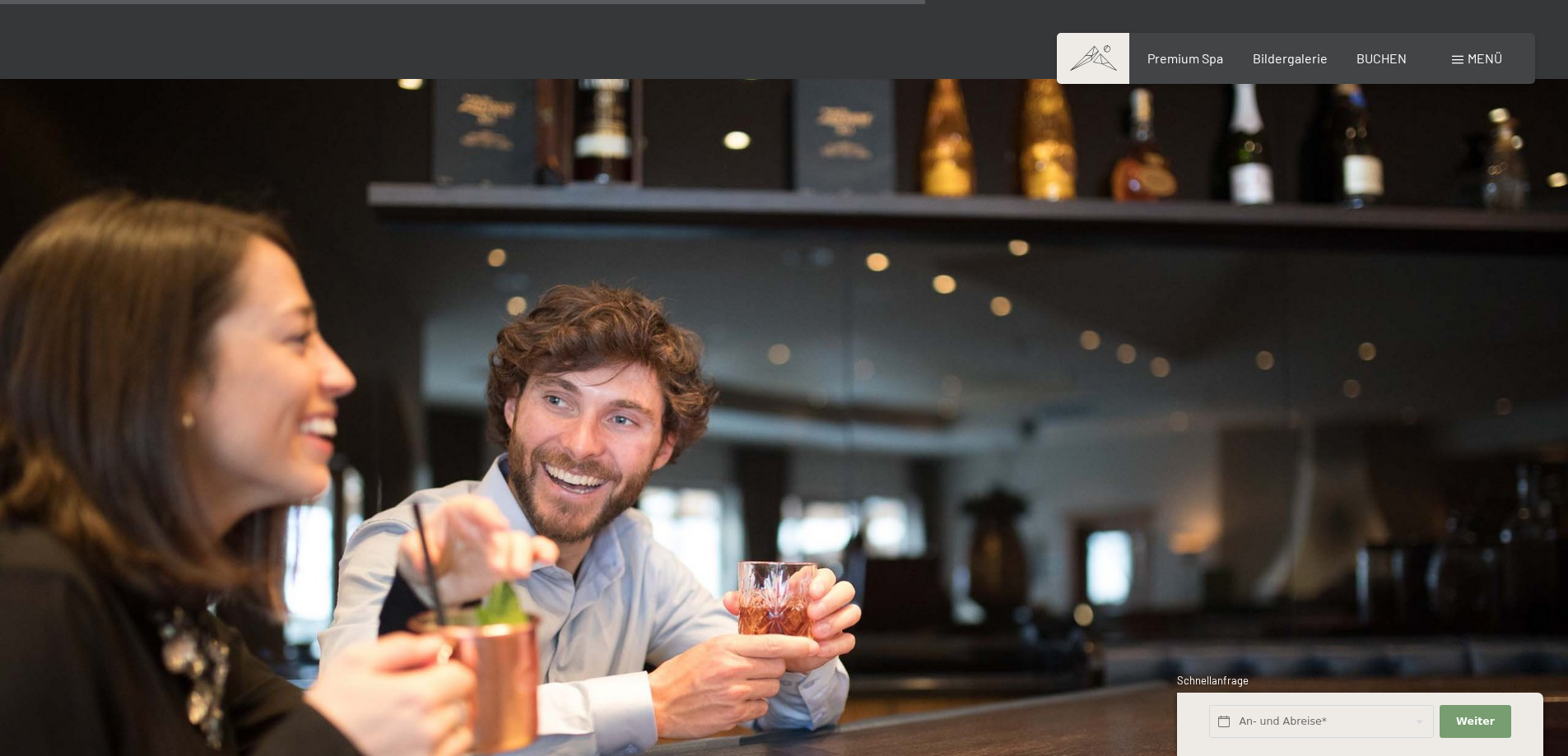
scroll to position [1810, 0]
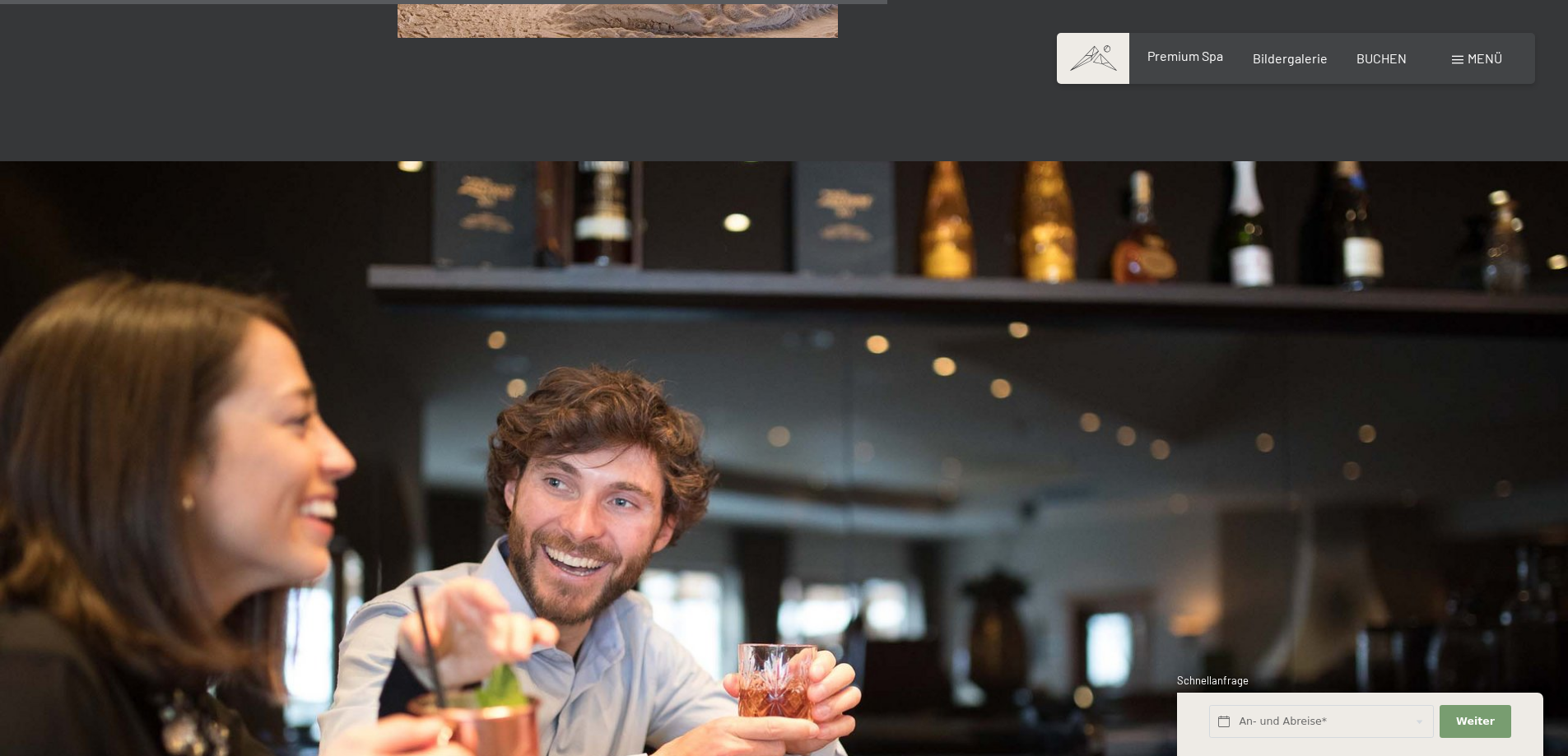
click at [1178, 61] on span "Premium Spa" at bounding box center [1184, 55] width 76 height 16
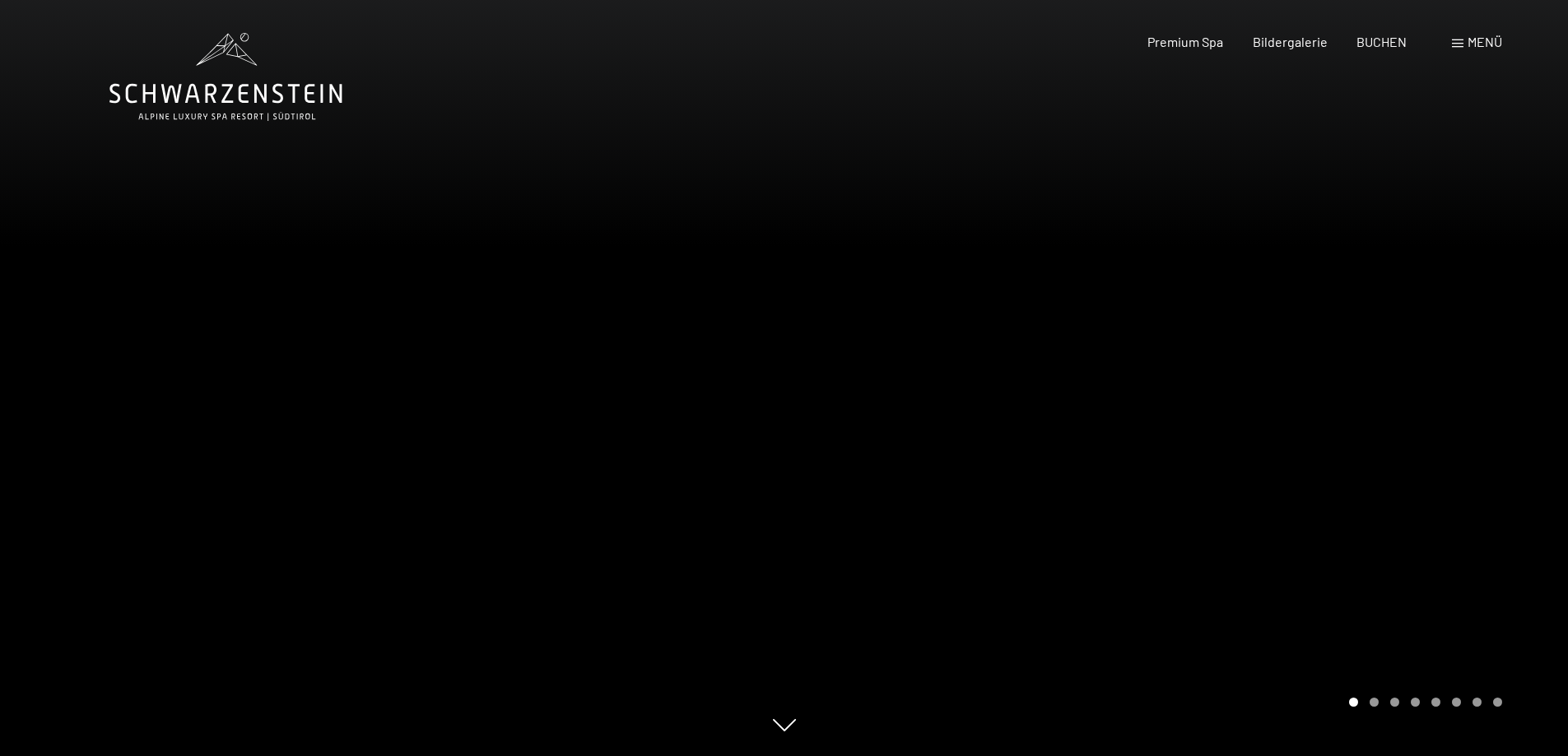
click at [1464, 41] on div "Menü" at bounding box center [1476, 42] width 50 height 18
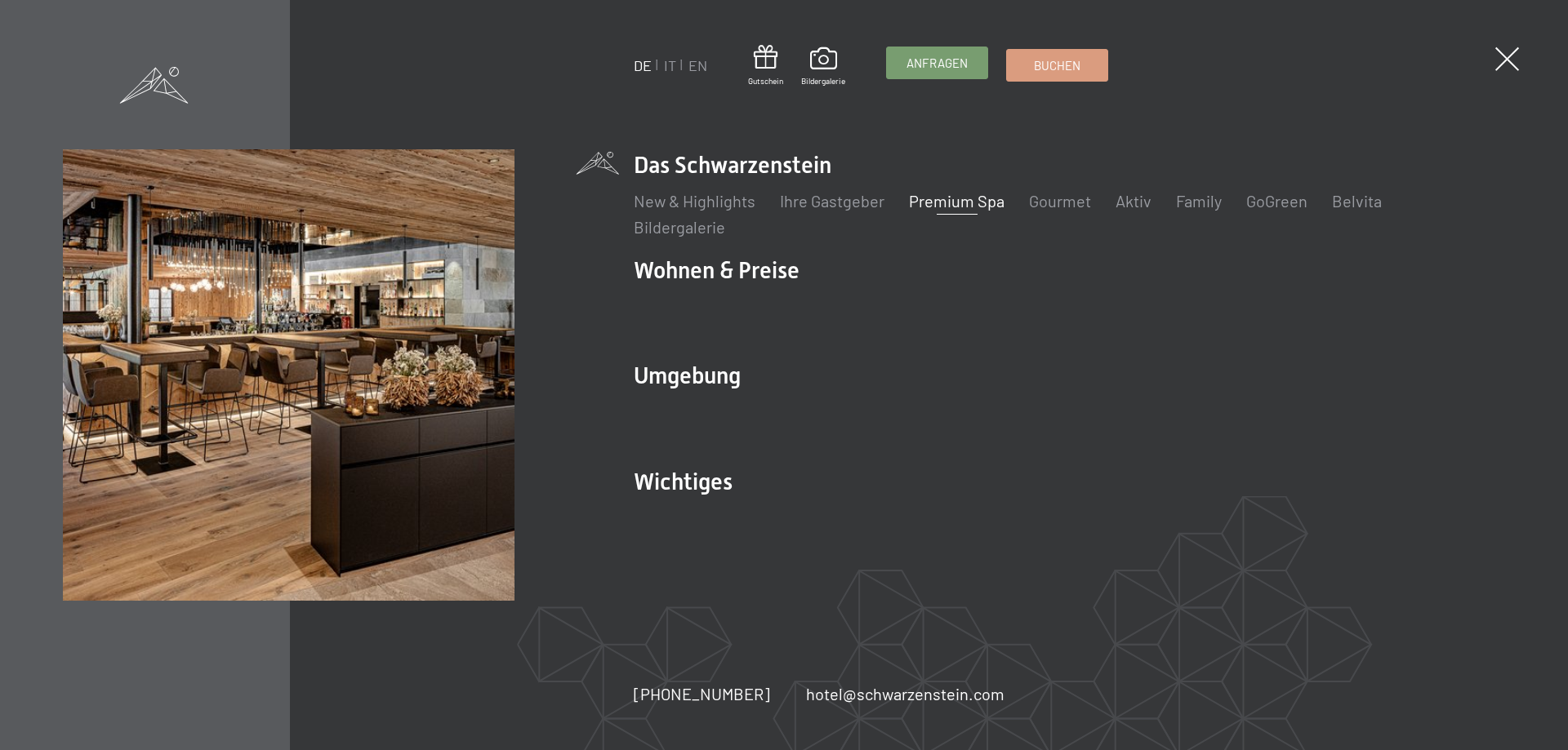
click at [933, 64] on span "Anfragen" at bounding box center [937, 63] width 61 height 17
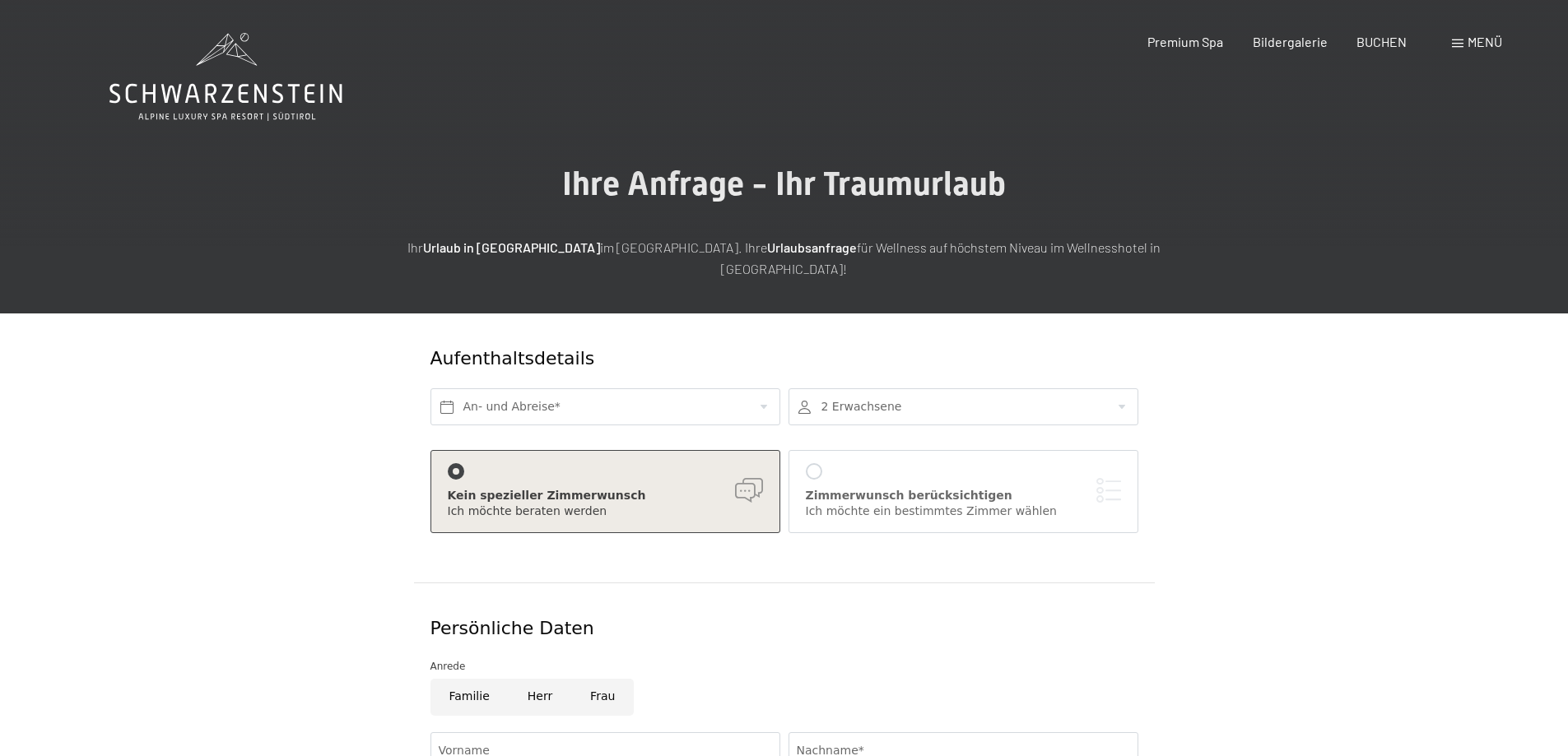
click at [1119, 388] on div at bounding box center [963, 406] width 350 height 37
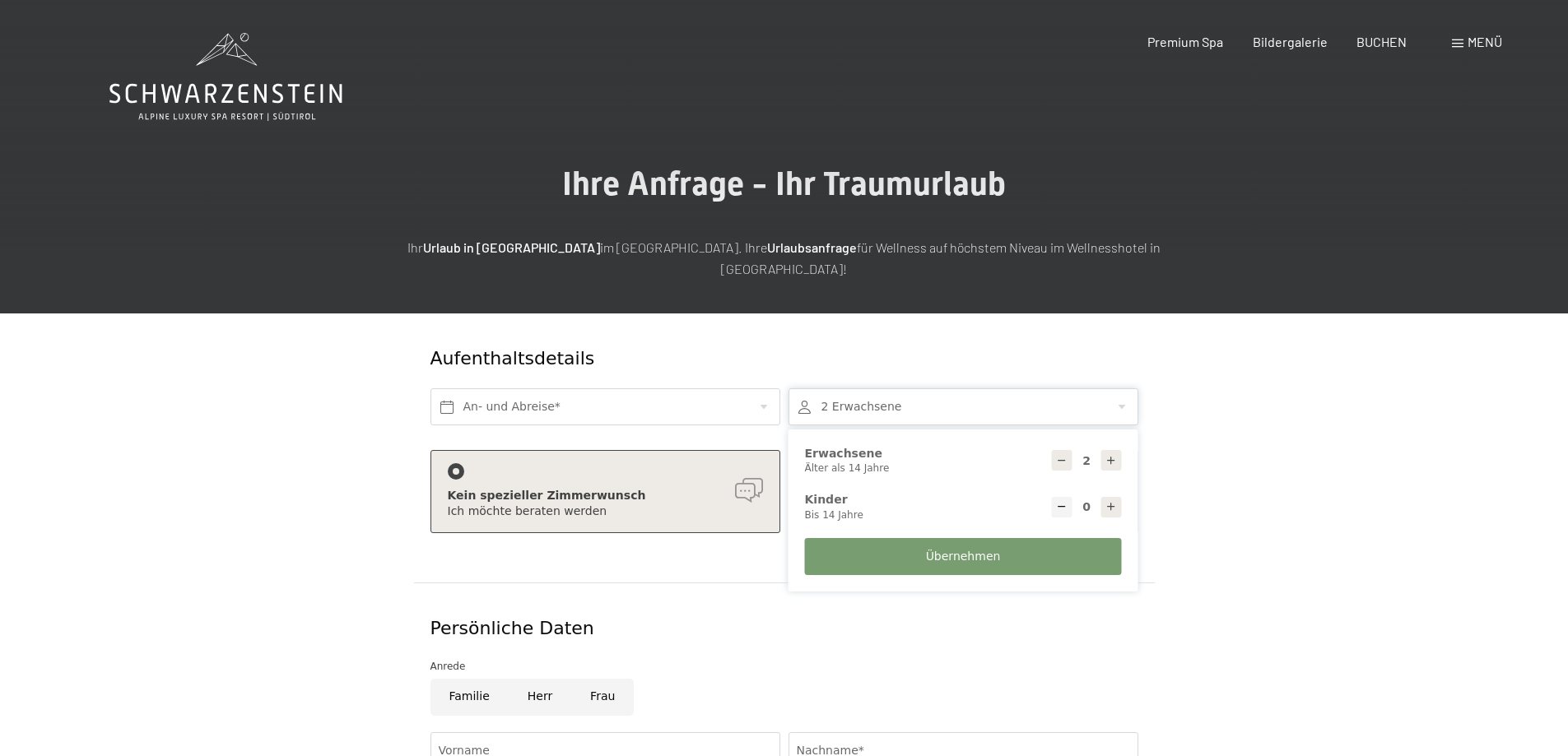
click at [1108, 502] on icon at bounding box center [1111, 507] width 12 height 12
type input "1"
select select
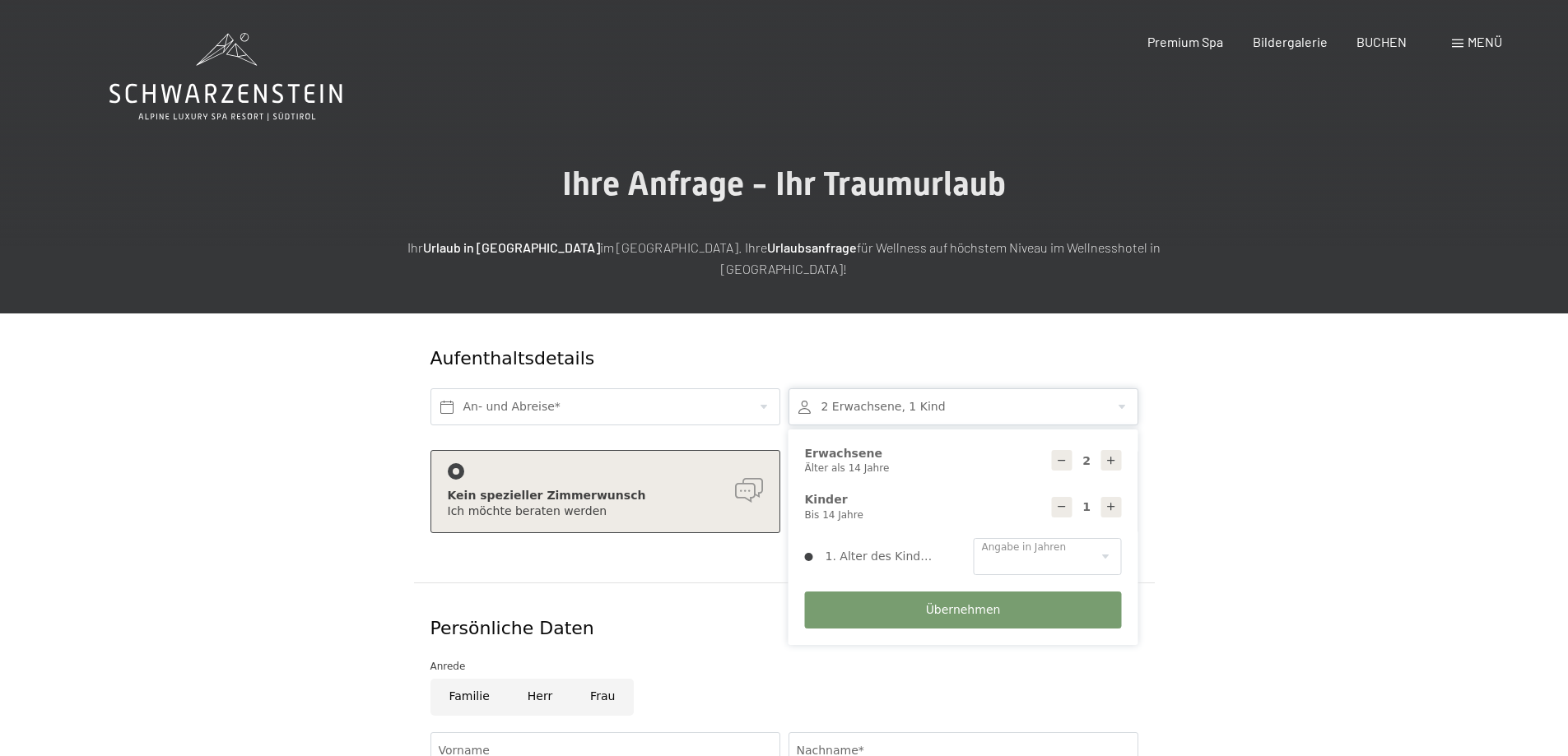
click at [1108, 502] on icon at bounding box center [1111, 507] width 12 height 12
type input "2"
select select
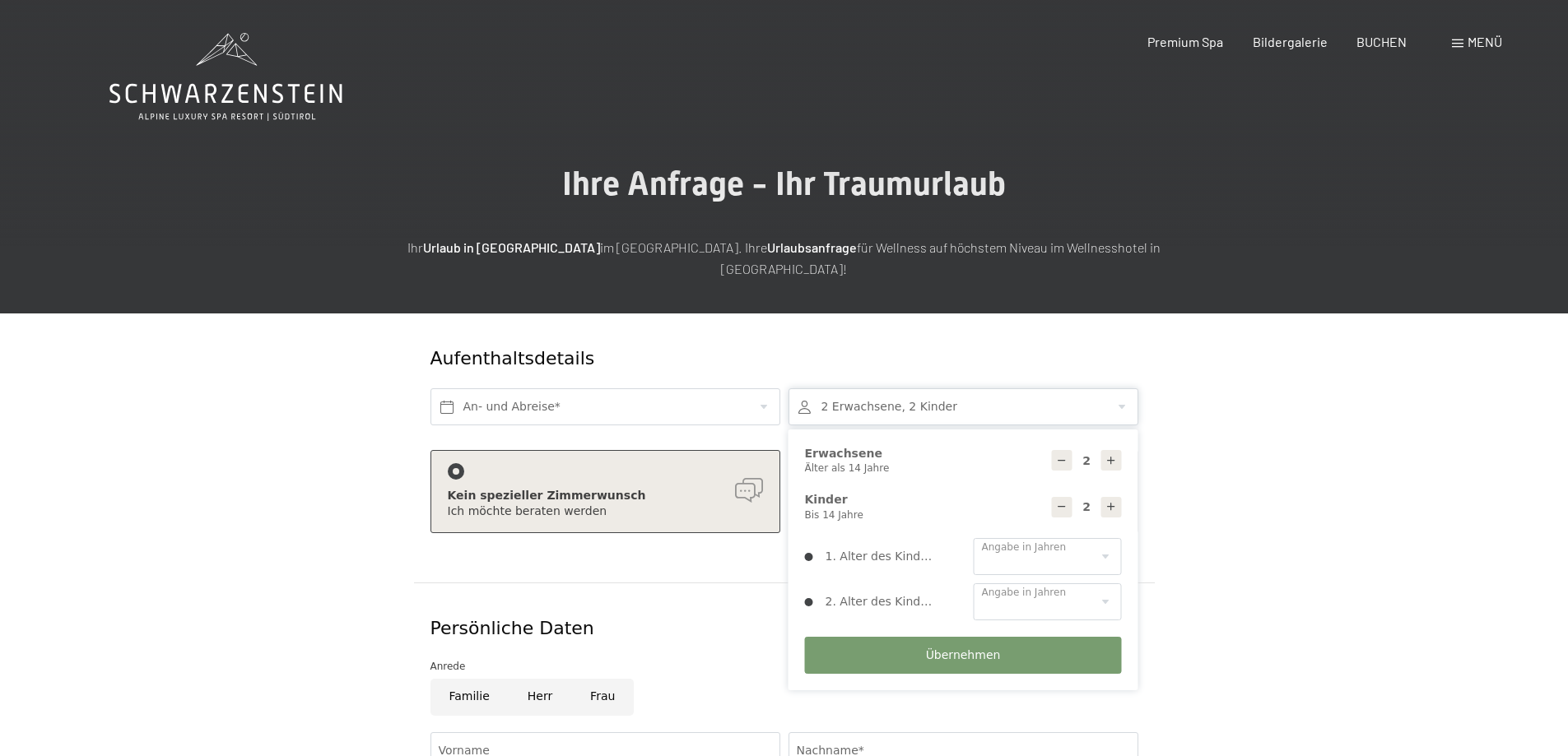
click at [1108, 502] on icon at bounding box center [1111, 507] width 12 height 12
type input "3"
select select
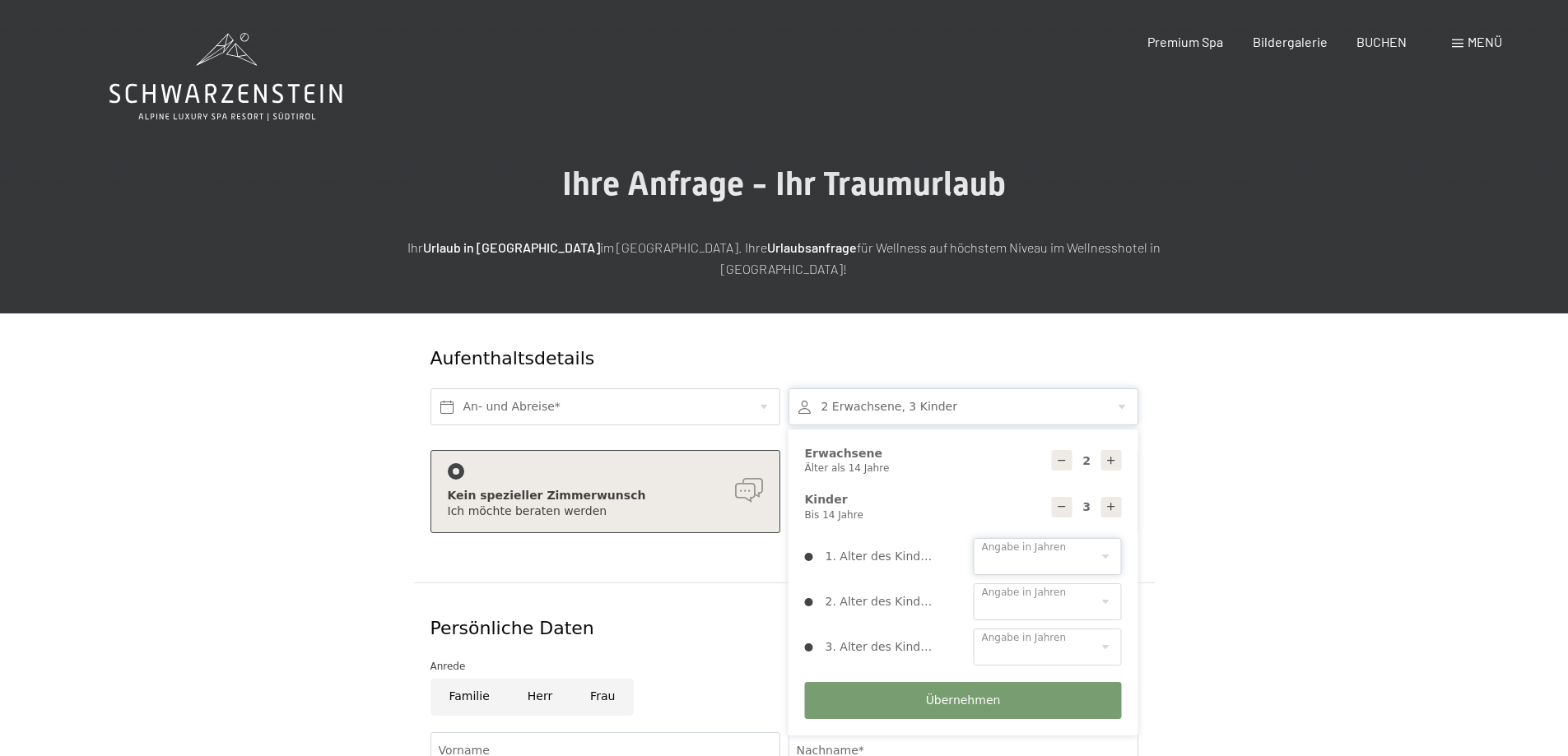
click at [1099, 538] on select "0 1 2 3 4 5 6 7 8 9 10 11 12 13 14" at bounding box center [1048, 556] width 148 height 37
select select "13"
click at [974, 538] on select "0 1 2 3 4 5 6 7 8 9 10 11 12 13 14" at bounding box center [1048, 556] width 148 height 37
click at [1050, 584] on select "0 1 2 3 4 5 6 7 8 9 10 11 12 13 14" at bounding box center [1048, 602] width 148 height 37
select select "11"
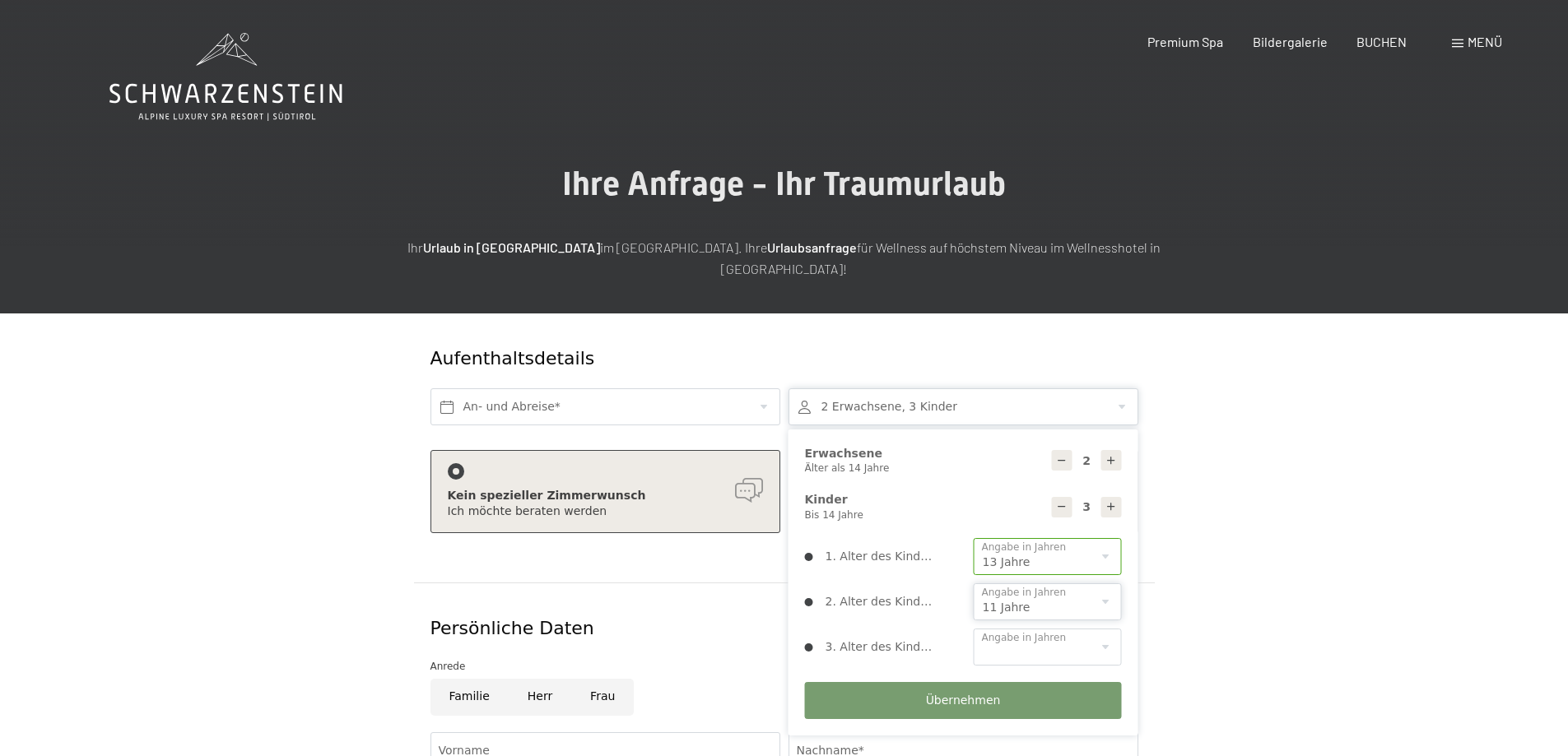
click at [974, 584] on select "0 1 2 3 4 5 6 7 8 9 10 11 12 13 14" at bounding box center [1048, 602] width 148 height 37
click at [1034, 629] on select "0 1 2 3 4 5 6 7 8 9 10 11 12 13 14" at bounding box center [1048, 647] width 148 height 37
select select "5"
click at [974, 629] on select "0 1 2 3 4 5 6 7 8 9 10 11 12 13 14" at bounding box center [1048, 647] width 148 height 37
click at [980, 693] on span "Übernehmen" at bounding box center [964, 701] width 75 height 16
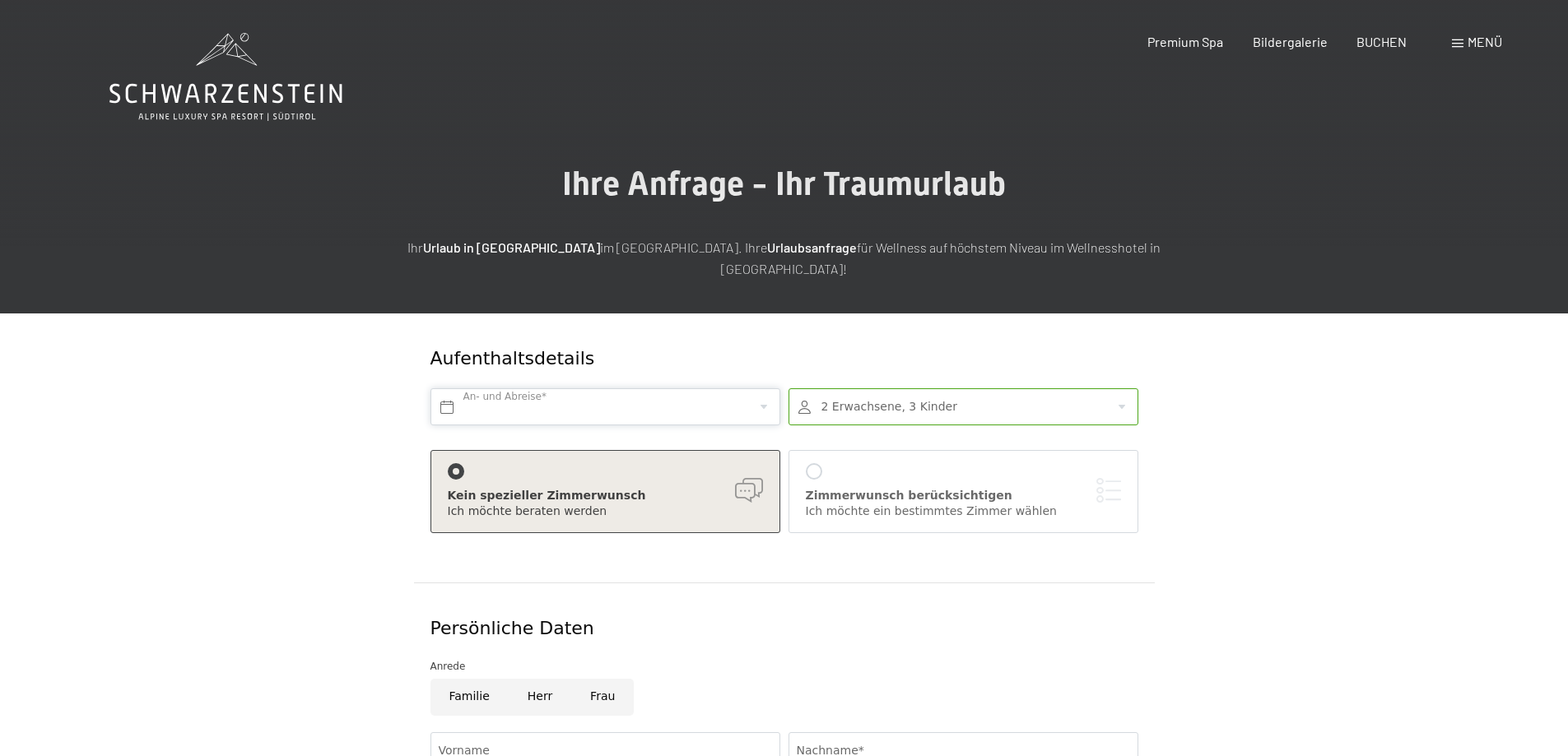
click at [651, 388] on input "text" at bounding box center [605, 406] width 350 height 37
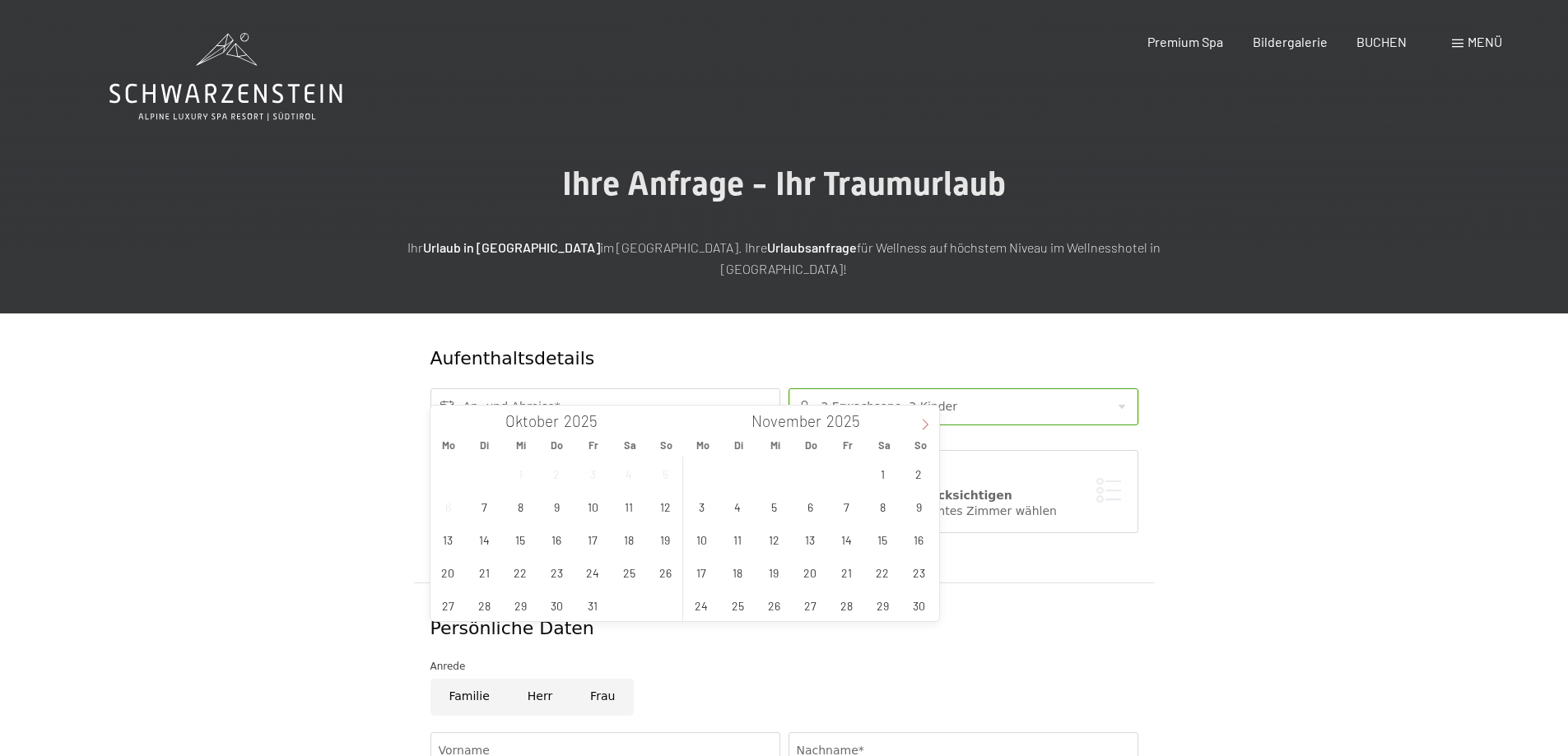
click at [925, 421] on icon at bounding box center [925, 425] width 12 height 12
click at [925, 421] on icon at bounding box center [925, 425] width 12 height 12
type input "2026"
click at [662, 571] on span "28" at bounding box center [665, 572] width 32 height 32
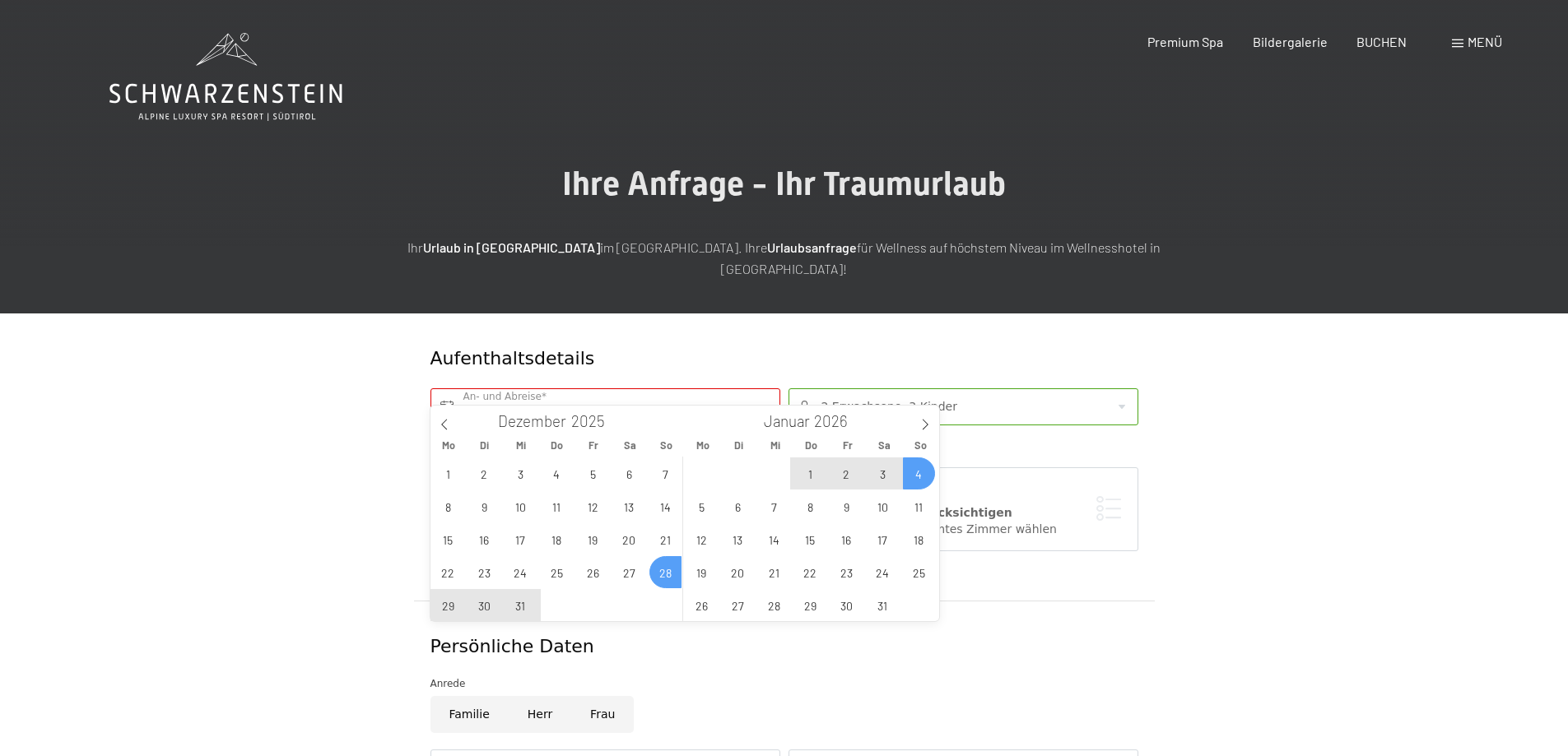
click at [923, 474] on span "4" at bounding box center [918, 473] width 32 height 32
type input "So. 28.12.2025 - So. 04.01.2026"
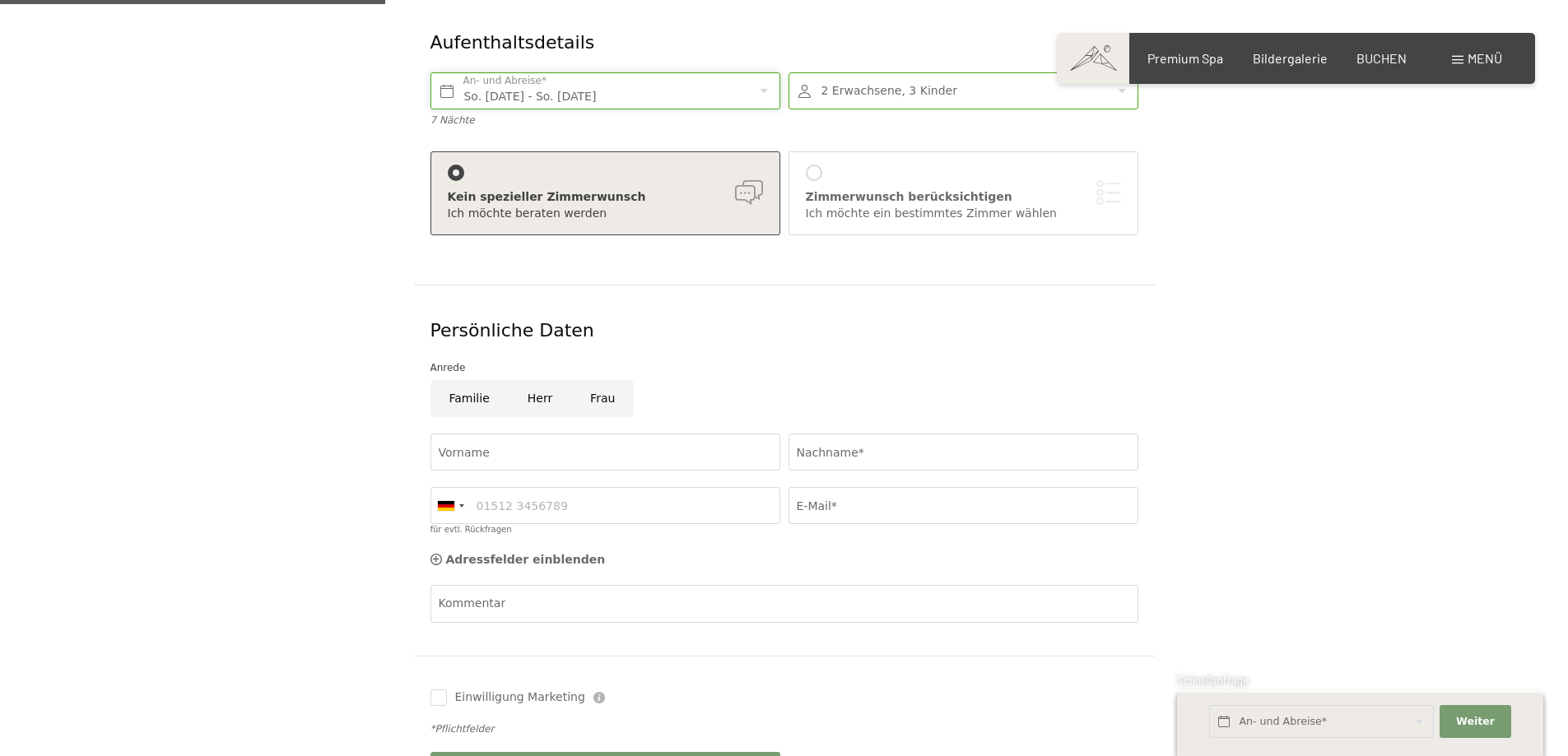
scroll to position [412, 0]
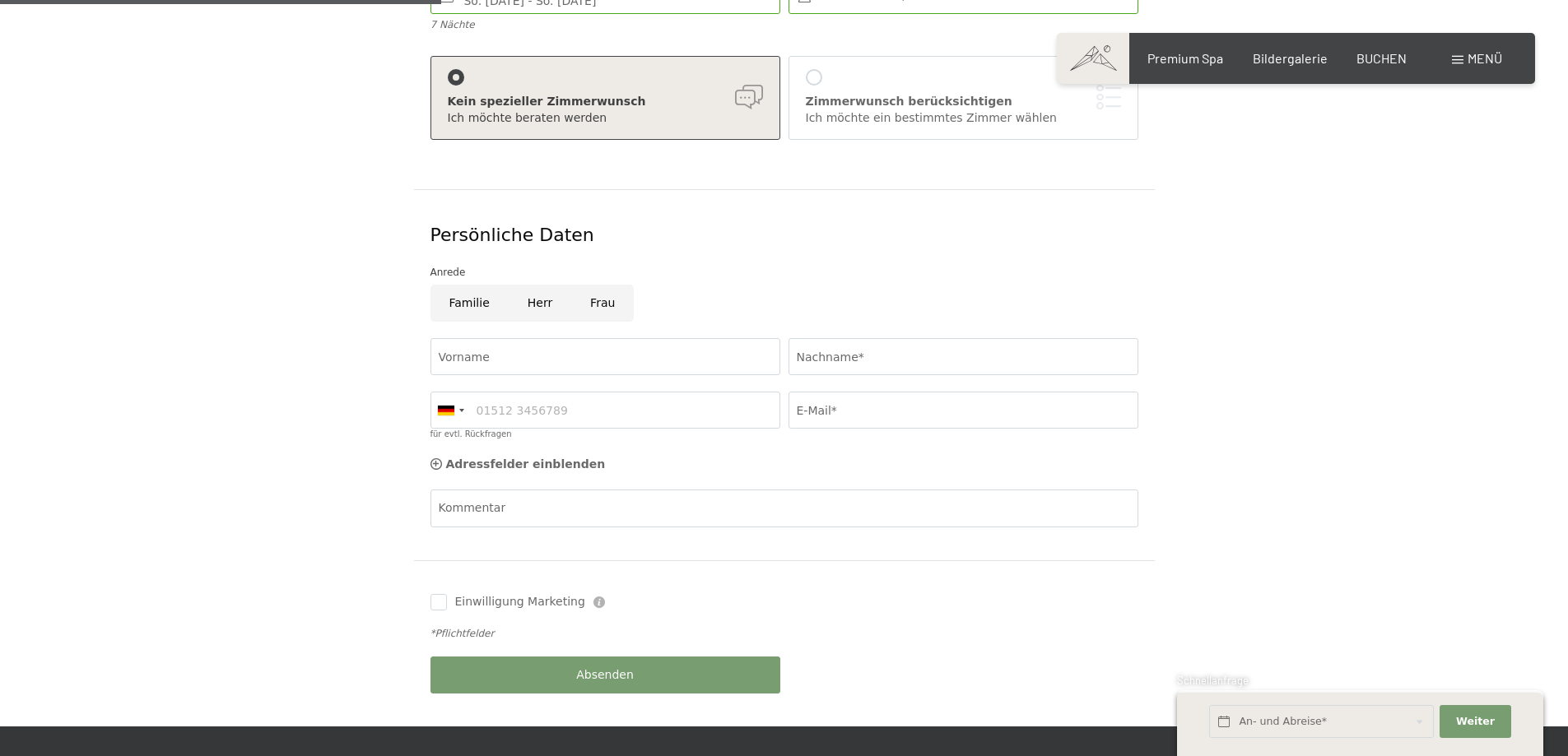
click at [469, 285] on input "Familie" at bounding box center [469, 303] width 78 height 37
radio input "true"
click at [516, 339] on input "Vorname" at bounding box center [605, 357] width 350 height 37
type input "Manuel"
type input "Hämmerle"
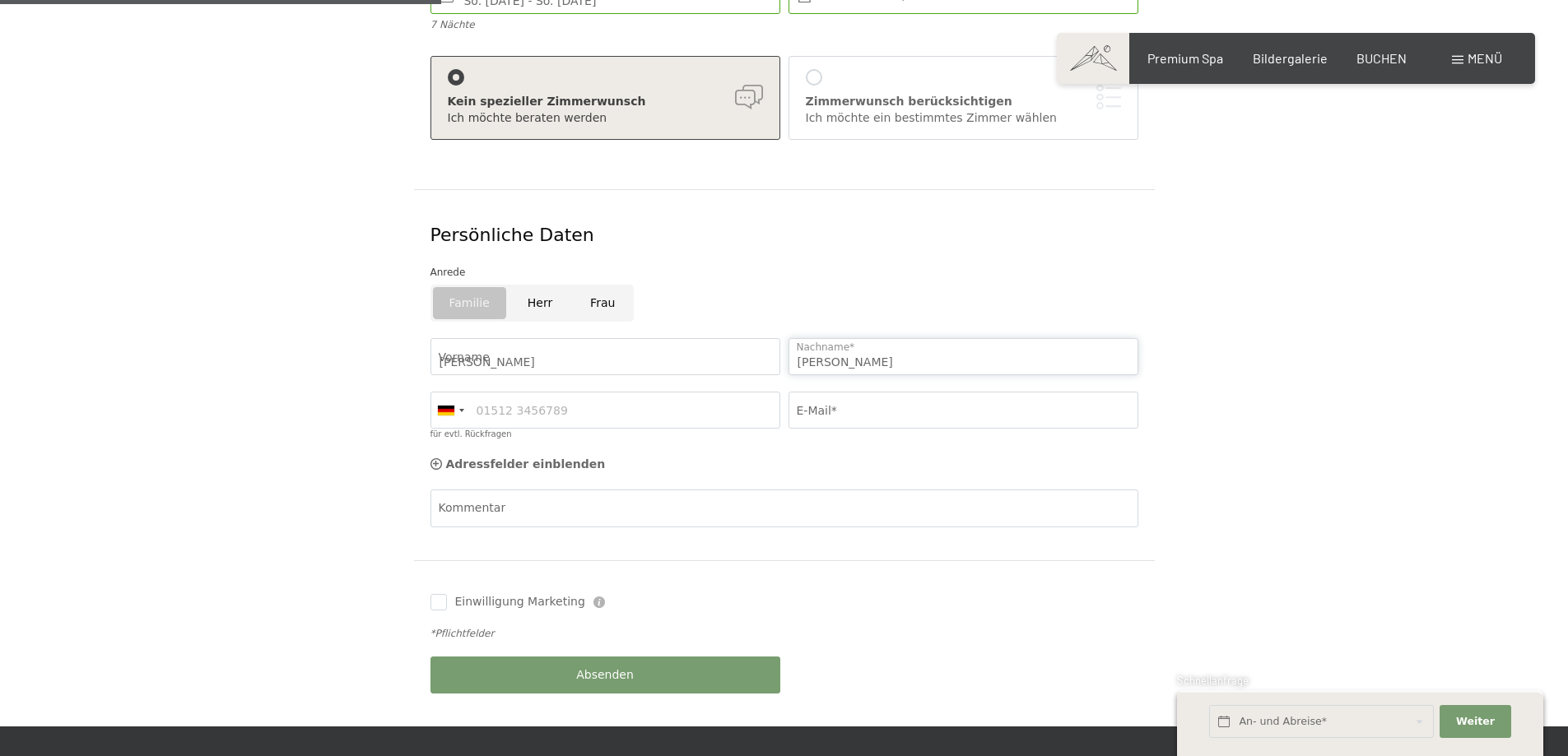
type input "06644395989"
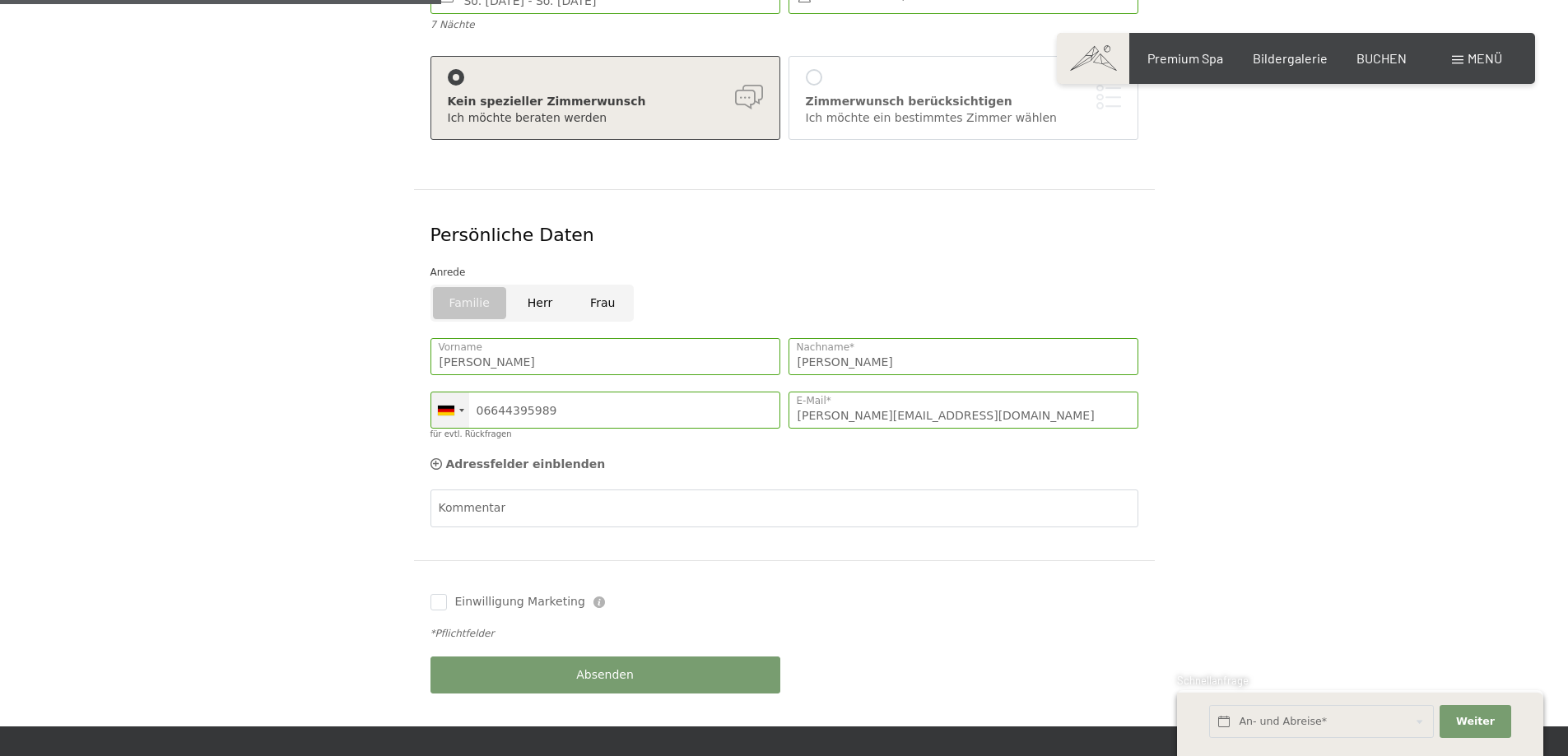
click at [461, 394] on div at bounding box center [449, 410] width 38 height 36
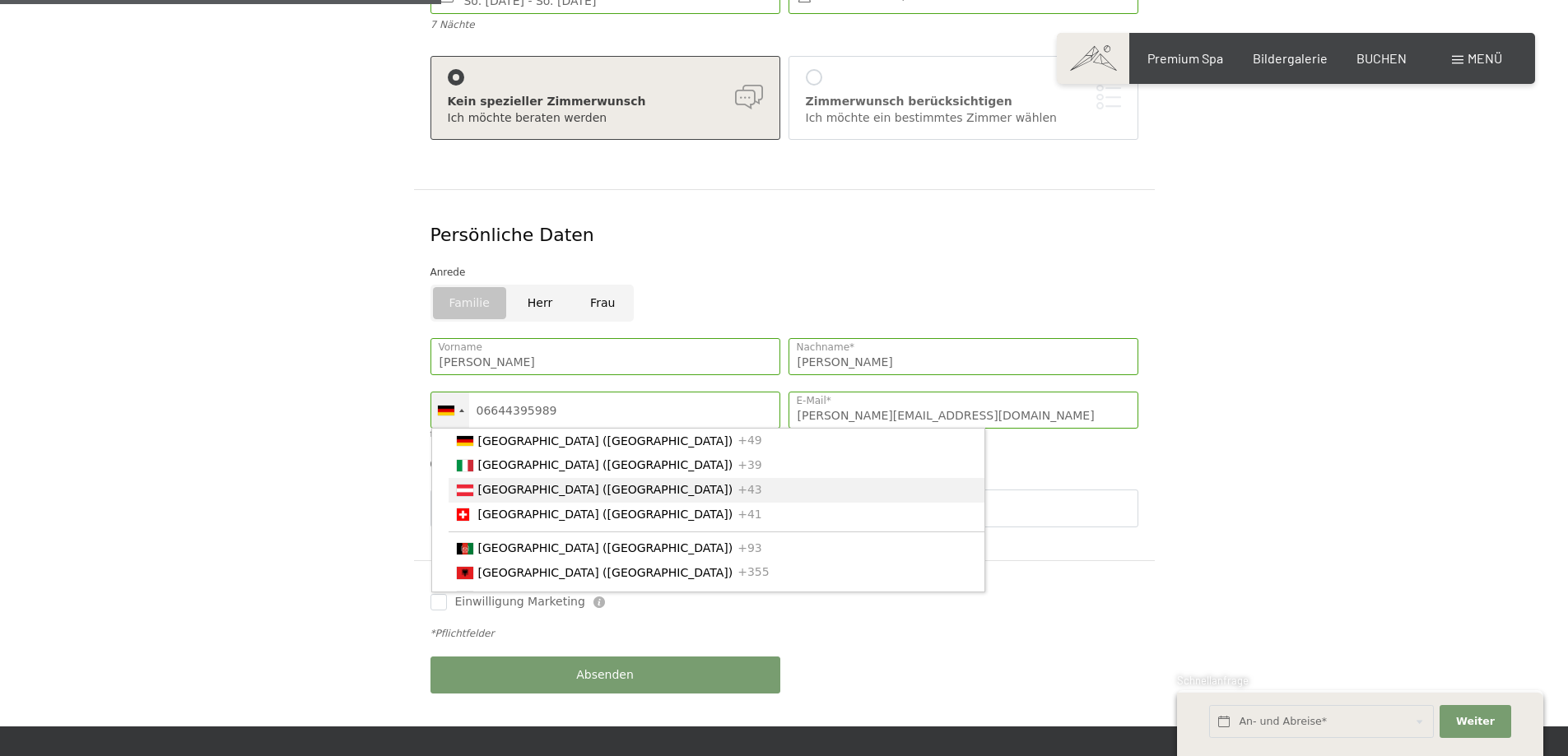
click at [501, 483] on span "[GEOGRAPHIC_DATA] ([GEOGRAPHIC_DATA])" at bounding box center [605, 490] width 255 height 13
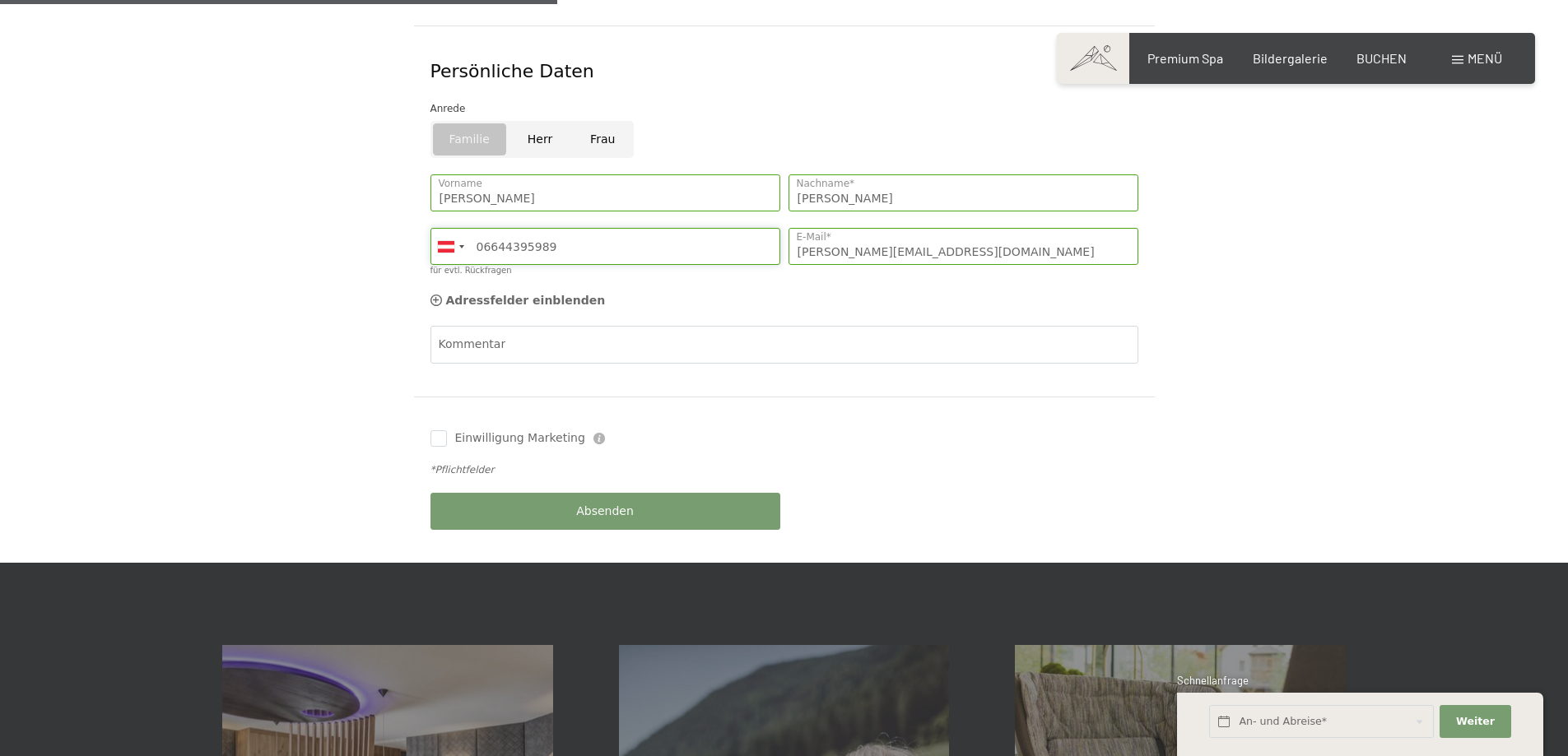
scroll to position [576, 0]
drag, startPoint x: 992, startPoint y: 224, endPoint x: 768, endPoint y: 233, distance: 224.2
click at [765, 232] on div "Manuel Vorname Hämmerle Nachname* Germany (Deutschland) +49 Italy (Italia) +39 …" at bounding box center [784, 229] width 716 height 126
type input "manuel.haemmerle@hotmail.com"
click at [620, 502] on span "Absenden" at bounding box center [604, 511] width 58 height 16
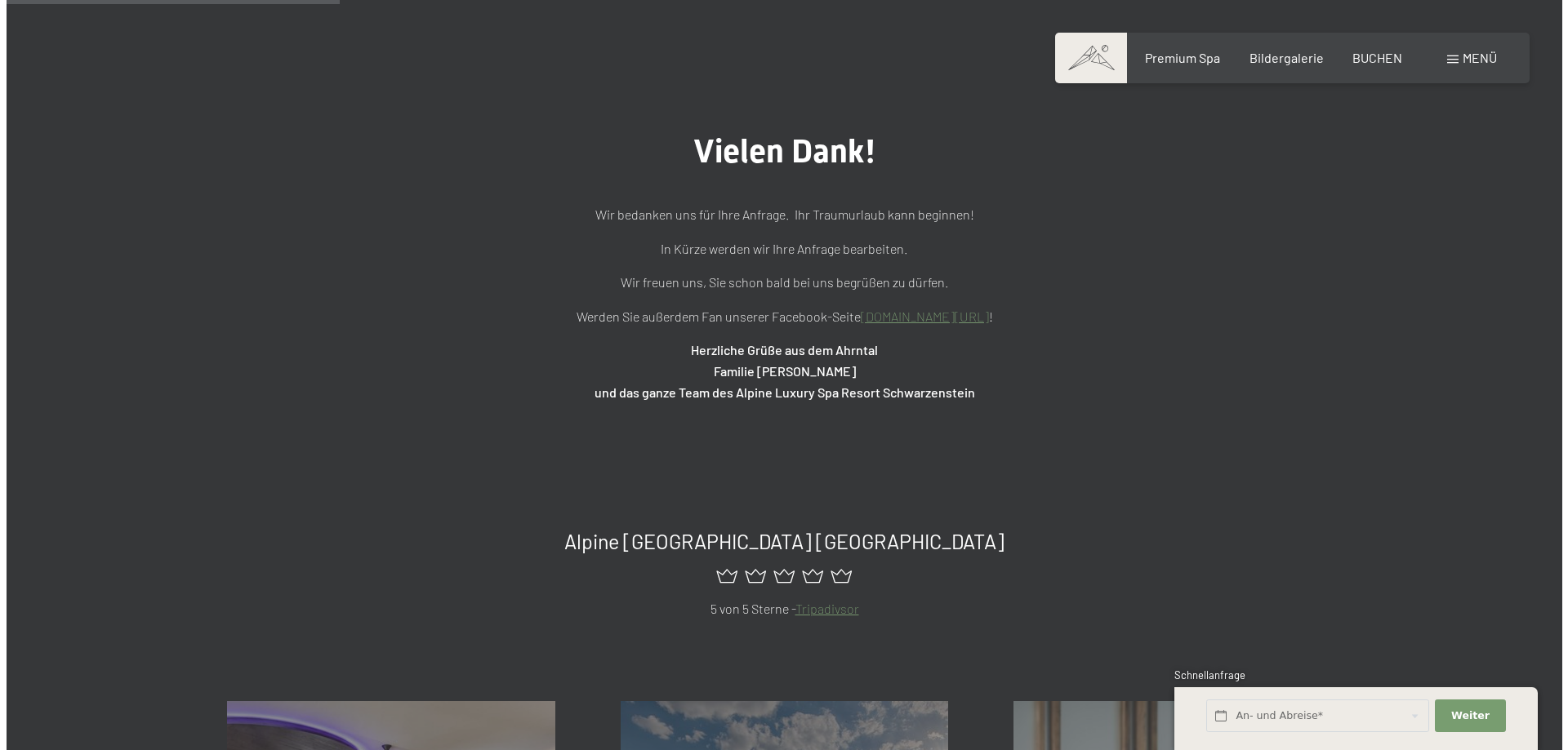
scroll to position [245, 0]
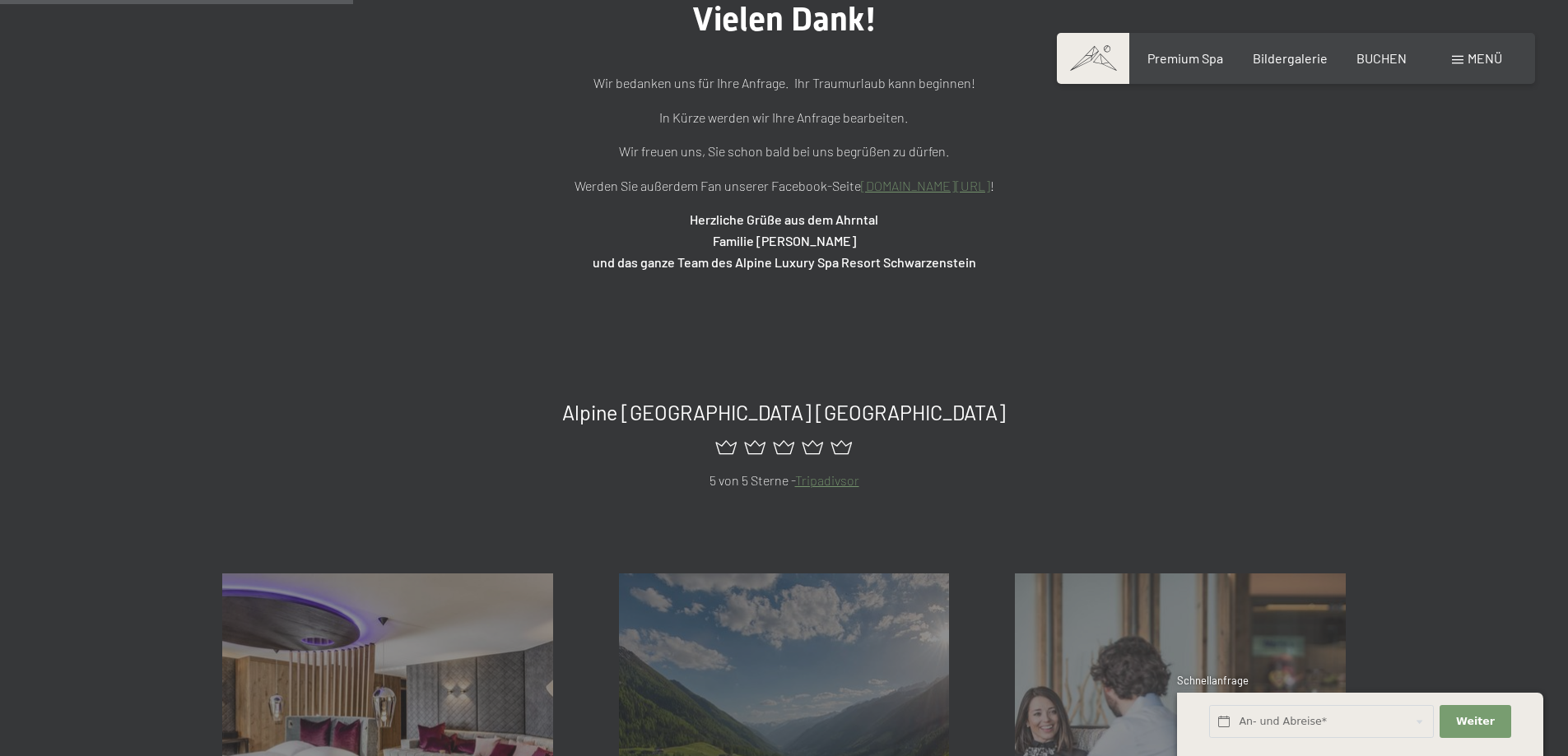
click at [1462, 57] on span at bounding box center [1457, 59] width 12 height 8
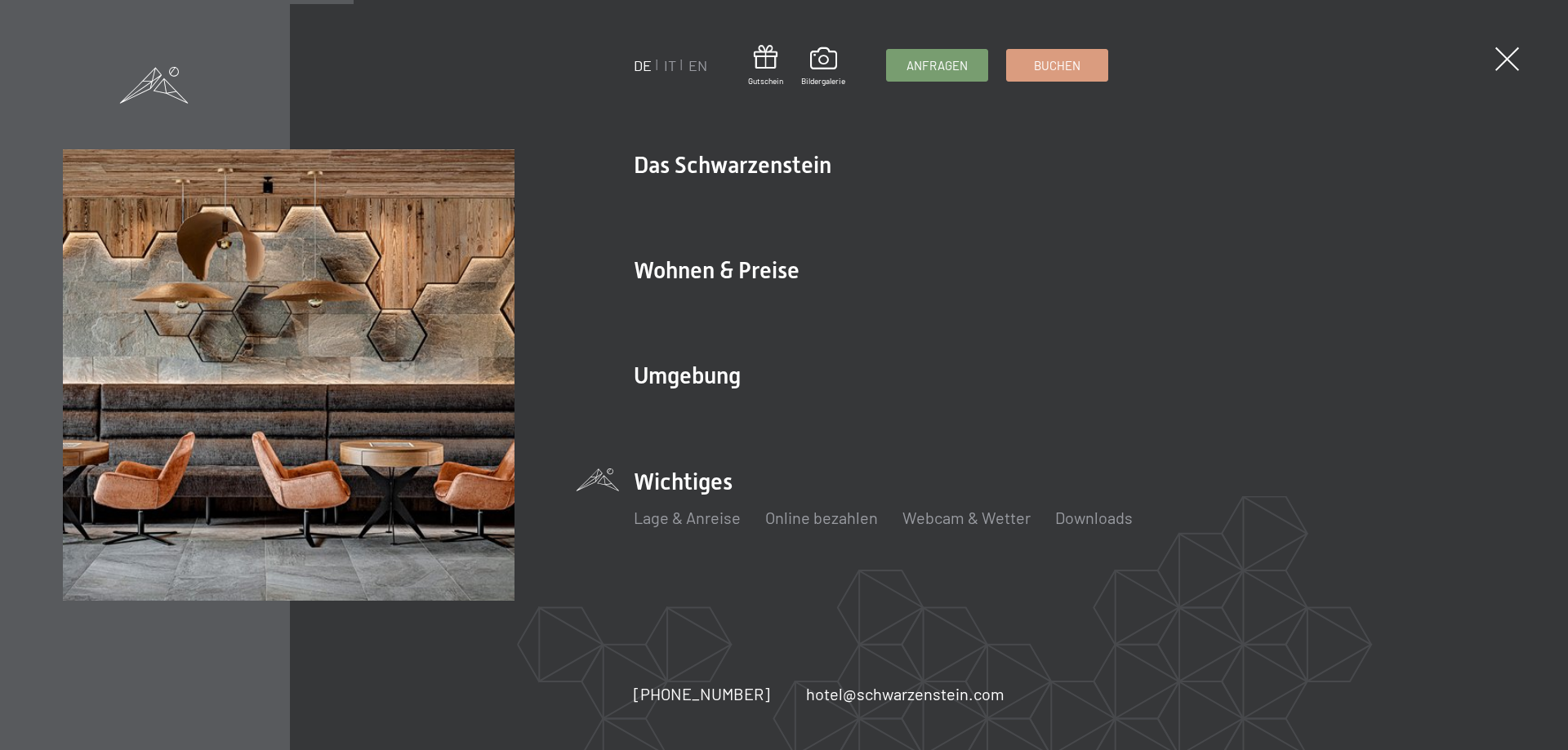
click at [699, 528] on div "Lage & Anreise Online bezahlen Webcam & Wetter Downloads" at bounding box center [1069, 523] width 871 height 49
click at [702, 523] on link "Lage & Anreise" at bounding box center [688, 518] width 107 height 20
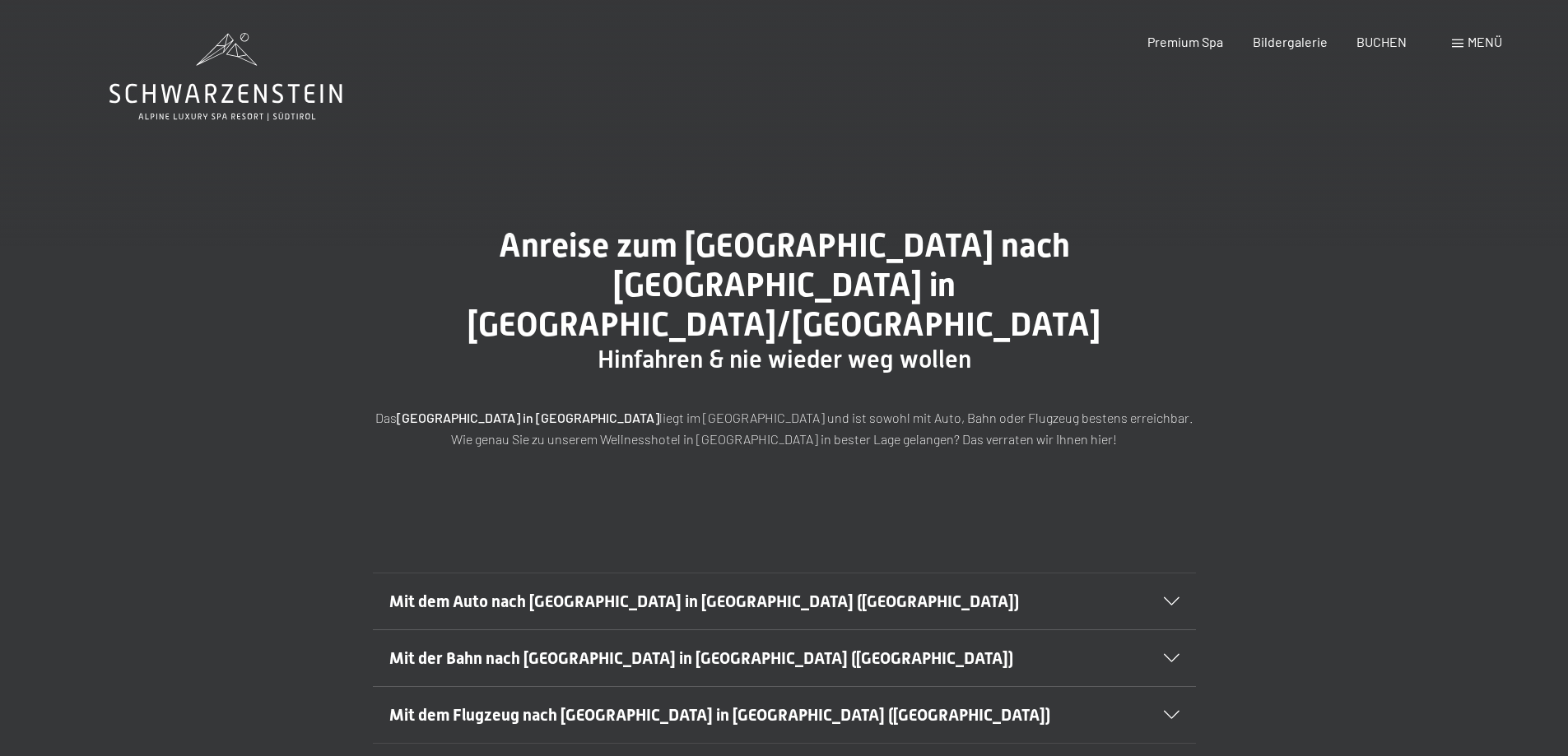
click at [1167, 598] on icon at bounding box center [1171, 601] width 16 height 8
